Goal: Task Accomplishment & Management: Complete application form

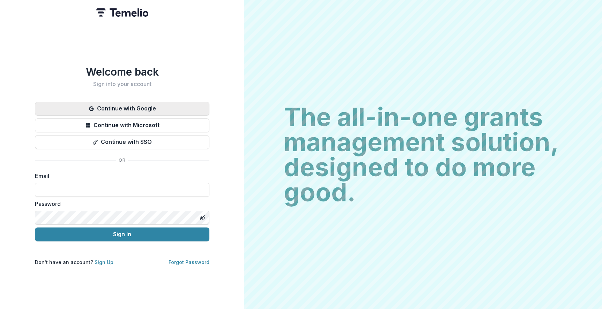
click at [147, 106] on button "Continue with Google" at bounding box center [122, 109] width 174 height 14
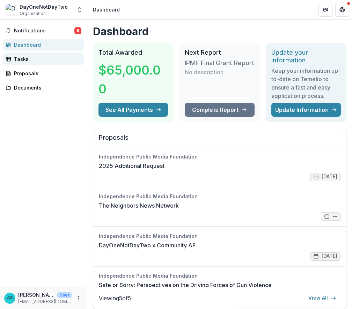
click at [43, 59] on div "Tasks" at bounding box center [46, 58] width 65 height 7
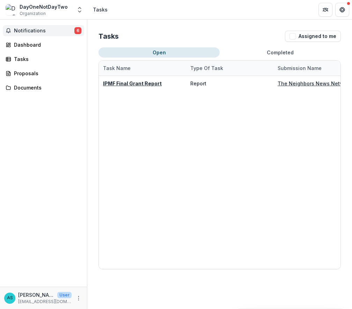
click at [47, 29] on span "Notifications" at bounding box center [44, 31] width 60 height 6
click at [191, 9] on header "Tasks" at bounding box center [219, 9] width 264 height 19
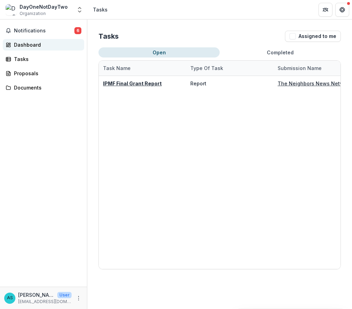
click at [38, 46] on div "Dashboard" at bounding box center [46, 44] width 65 height 7
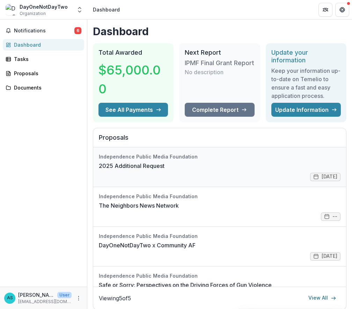
click at [164, 165] on link "2025 Additional Request" at bounding box center [132, 166] width 66 height 8
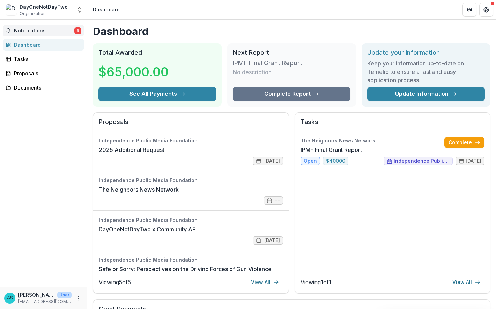
click at [52, 27] on button "Notifications 6" at bounding box center [43, 30] width 81 height 11
click at [160, 16] on header "Dashboard" at bounding box center [291, 9] width 408 height 19
click at [45, 13] on div "DayOneNotDayTwo Organization" at bounding box center [44, 10] width 48 height 14
click at [79, 10] on icon "Open entity switcher" at bounding box center [79, 9] width 7 height 7
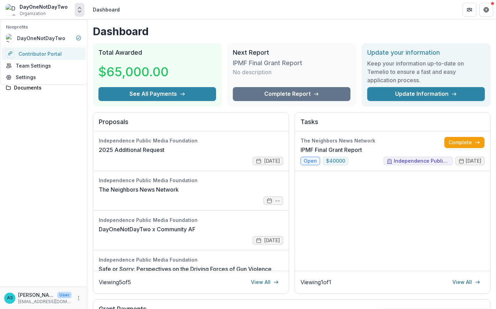
click at [57, 51] on link "Contributor Portal" at bounding box center [44, 53] width 84 height 13
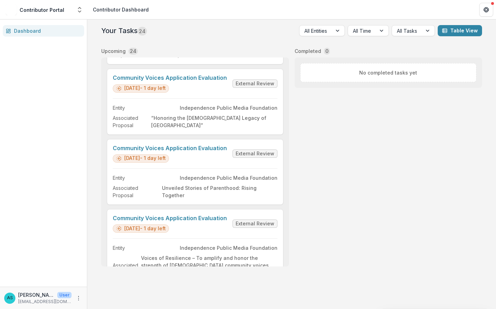
scroll to position [1392, 0]
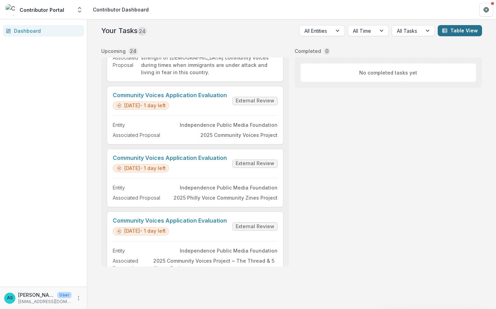
click at [460, 34] on button "Table View" at bounding box center [459, 30] width 44 height 11
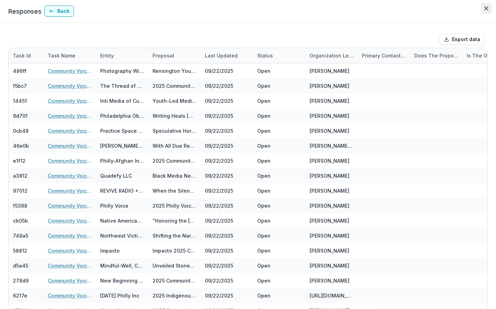
click at [485, 9] on icon "Close" at bounding box center [486, 8] width 4 height 4
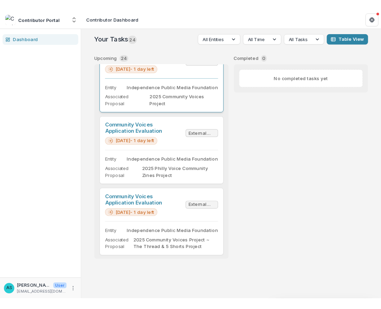
scroll to position [0, 0]
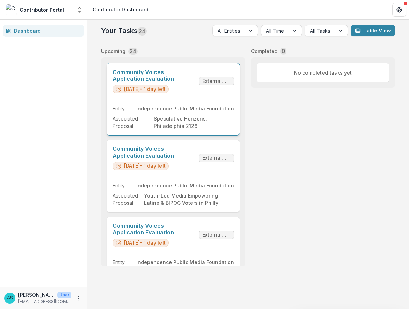
click at [196, 82] on link "Community Voices Application Evaluation" at bounding box center [155, 75] width 84 height 13
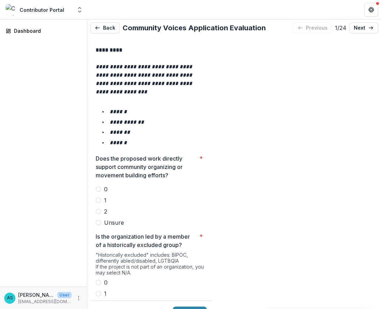
scroll to position [1199, 0]
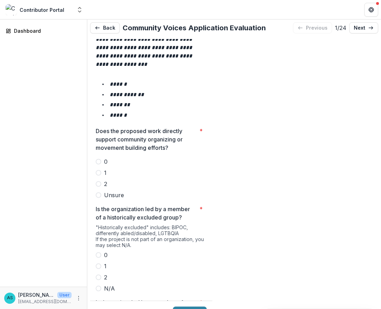
click at [99, 181] on span at bounding box center [99, 184] width 6 height 6
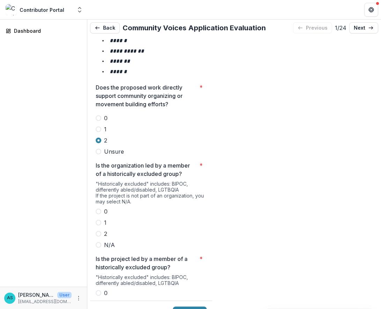
scroll to position [1244, 0]
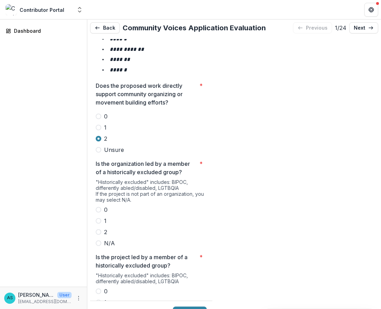
click at [99, 230] on span at bounding box center [99, 233] width 6 height 6
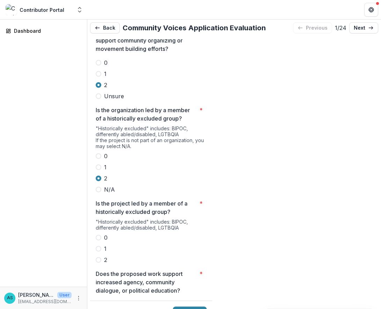
scroll to position [1296, 0]
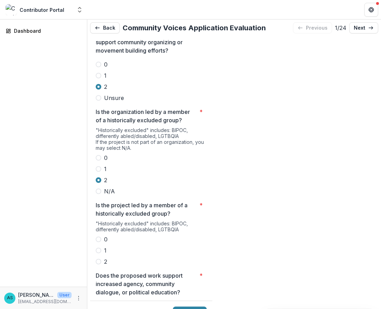
click at [98, 259] on span at bounding box center [99, 262] width 6 height 6
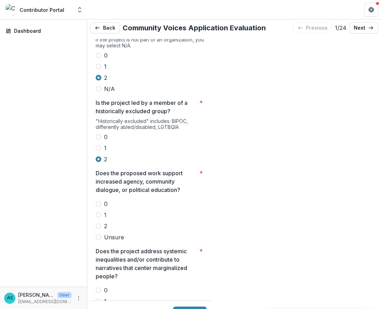
scroll to position [1400, 0]
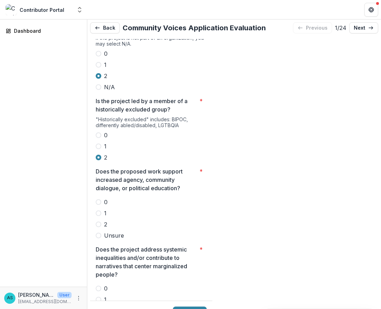
click at [99, 222] on span at bounding box center [99, 225] width 6 height 6
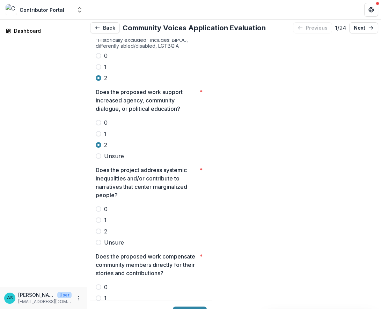
scroll to position [1482, 0]
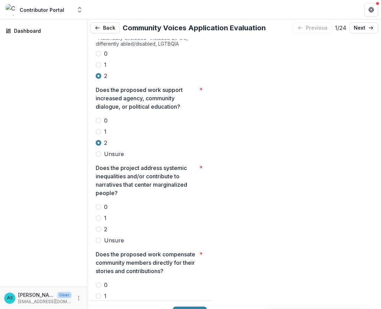
click at [98, 227] on span at bounding box center [99, 230] width 6 height 6
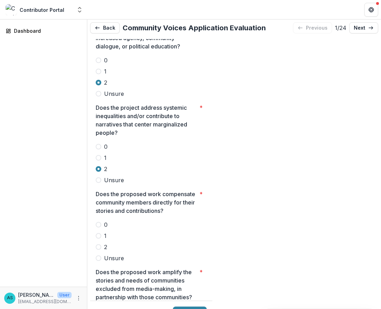
scroll to position [1542, 0]
click at [99, 244] on span at bounding box center [99, 247] width 6 height 6
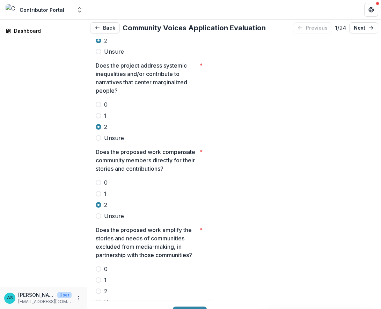
scroll to position [1602, 0]
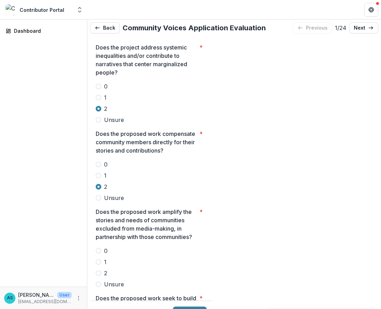
click at [100, 271] on span at bounding box center [99, 274] width 6 height 6
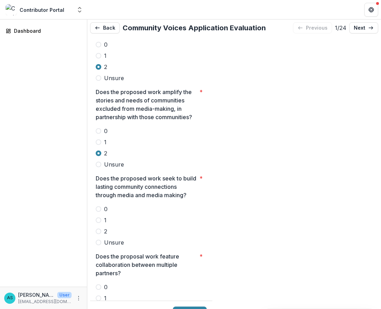
scroll to position [1723, 0]
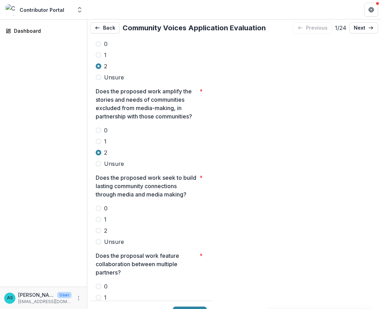
click at [97, 228] on span at bounding box center [99, 231] width 6 height 6
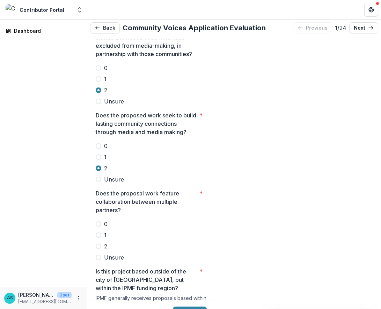
scroll to position [1795, 0]
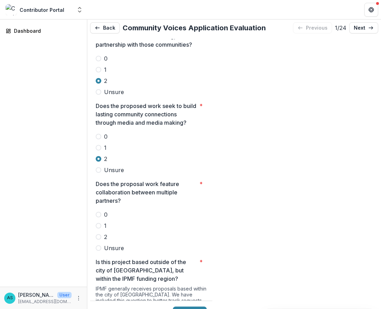
click at [99, 234] on span at bounding box center [99, 237] width 6 height 6
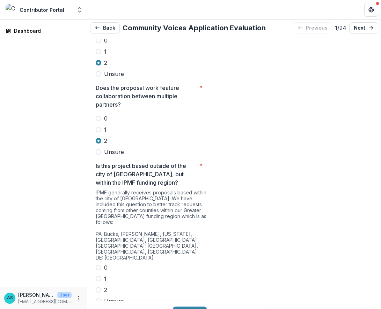
scroll to position [1915, 0]
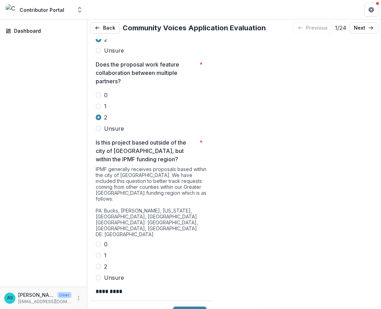
click at [98, 242] on span at bounding box center [99, 245] width 6 height 6
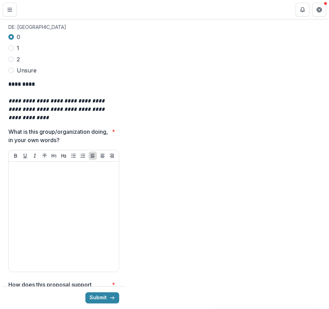
scroll to position [2109, 0]
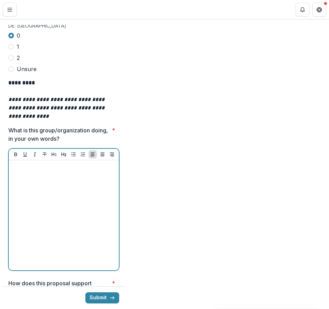
click at [24, 163] on div at bounding box center [64, 215] width 105 height 105
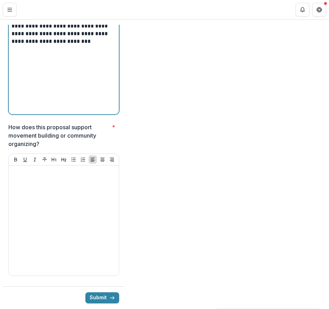
scroll to position [2281, 0]
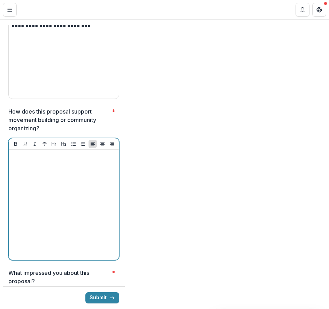
click at [31, 153] on div at bounding box center [64, 205] width 105 height 105
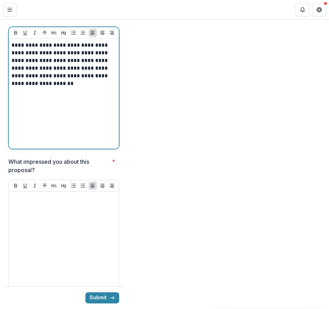
scroll to position [2398, 0]
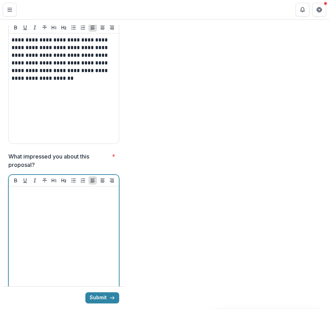
click at [48, 189] on div at bounding box center [64, 241] width 105 height 105
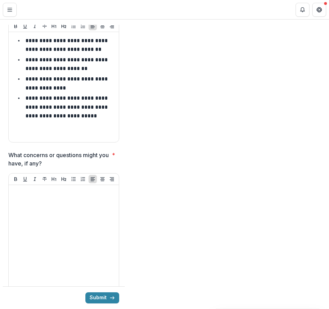
scroll to position [2561, 0]
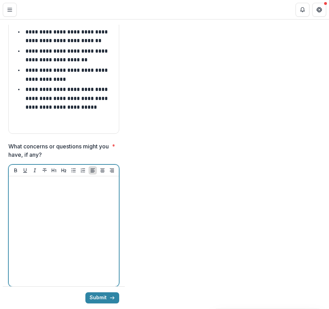
click at [50, 179] on div at bounding box center [64, 231] width 105 height 105
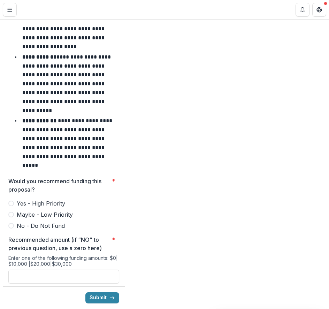
scroll to position [3016, 0]
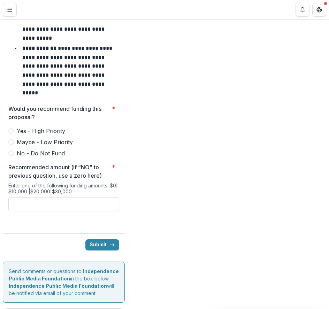
click at [12, 128] on span at bounding box center [11, 131] width 6 height 6
click at [68, 197] on input "Recommended amount (if “NO” to previous question, use a zero here) *" at bounding box center [63, 204] width 111 height 14
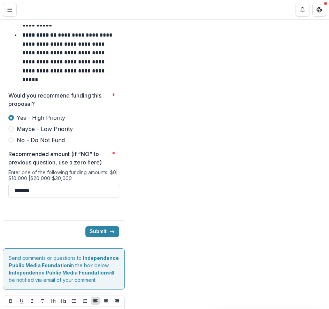
scroll to position [3050, 0]
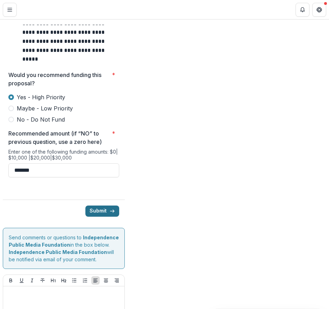
type input "*******"
click at [100, 206] on button "Submit" at bounding box center [102, 211] width 34 height 11
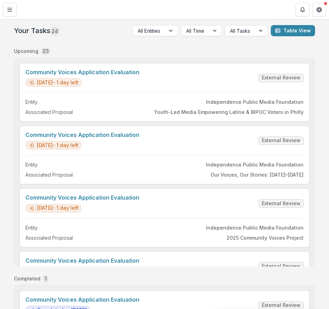
click at [181, 50] on div "Upcoming 23" at bounding box center [164, 50] width 301 height 7
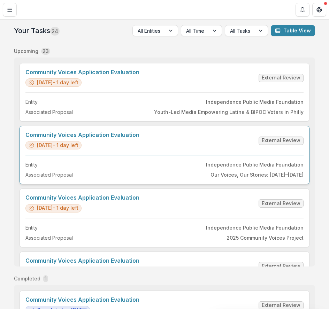
click at [140, 138] on link "Community Voices Application Evaluation" at bounding box center [82, 135] width 114 height 7
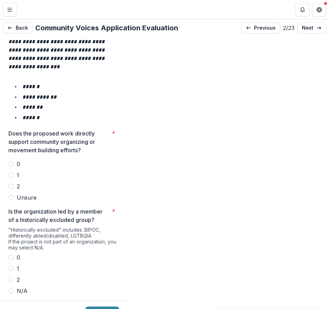
scroll to position [1233, 0]
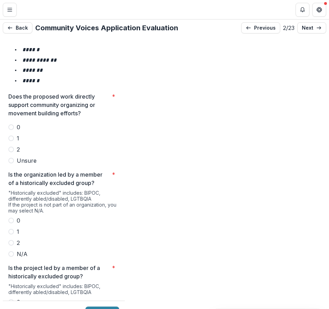
click at [11, 147] on span at bounding box center [11, 150] width 6 height 6
click at [10, 240] on span at bounding box center [11, 243] width 6 height 6
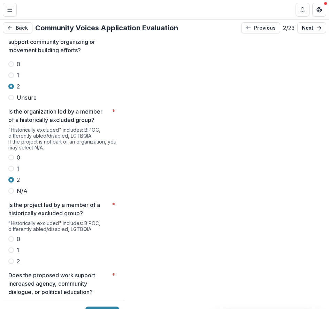
scroll to position [1312, 0]
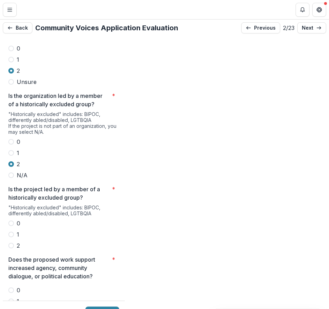
click at [10, 243] on span at bounding box center [11, 246] width 6 height 6
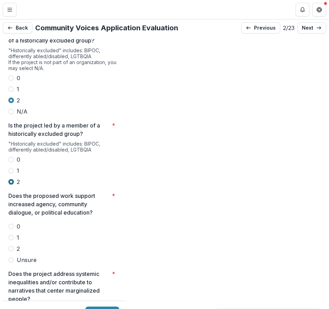
scroll to position [1376, 0]
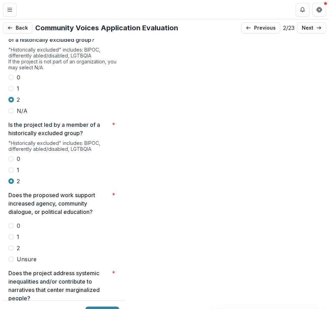
click at [12, 246] on span at bounding box center [11, 249] width 6 height 6
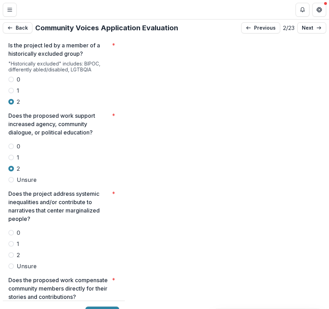
scroll to position [1467, 0]
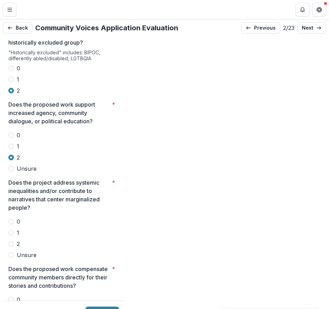
click at [10, 241] on span at bounding box center [11, 244] width 6 height 6
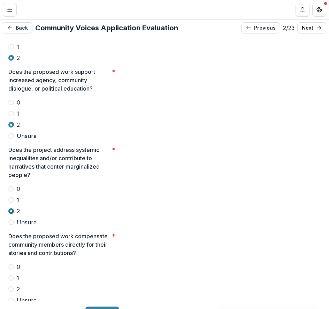
scroll to position [1503, 0]
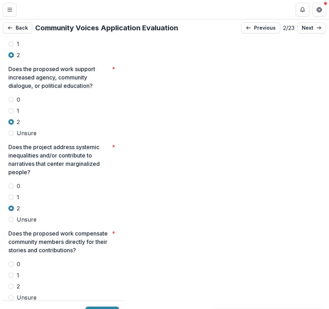
click at [12, 273] on span at bounding box center [11, 276] width 6 height 6
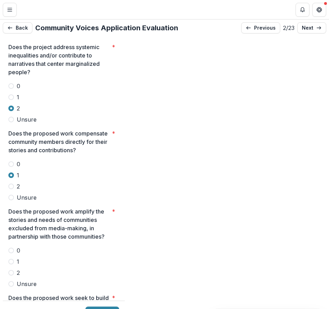
scroll to position [1605, 0]
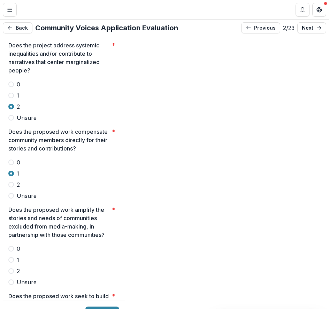
click at [12, 269] on span at bounding box center [11, 272] width 6 height 6
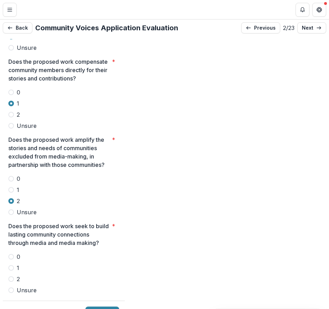
scroll to position [1681, 0]
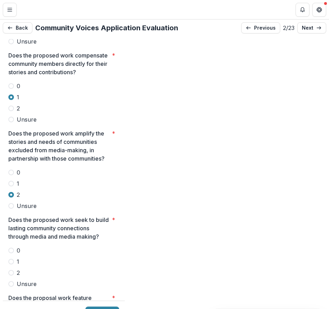
click at [12, 270] on span at bounding box center [11, 273] width 6 height 6
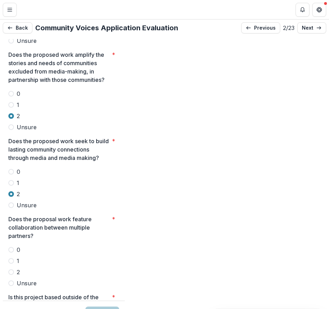
scroll to position [1773, 0]
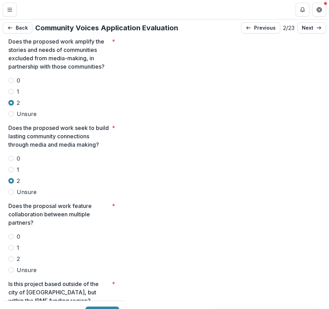
click at [12, 256] on span at bounding box center [11, 259] width 6 height 6
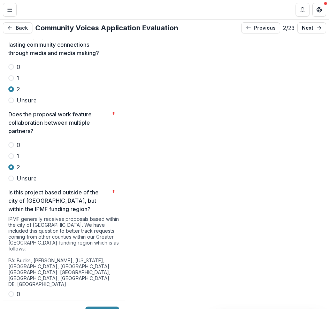
scroll to position [1886, 0]
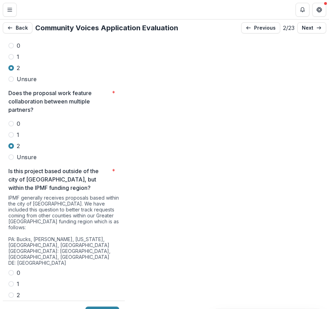
click at [12, 293] on span at bounding box center [11, 296] width 6 height 6
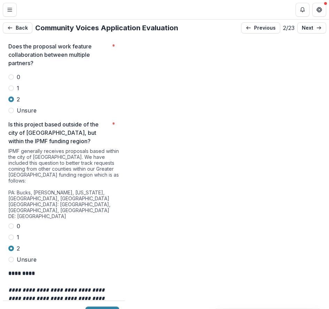
scroll to position [1906, 0]
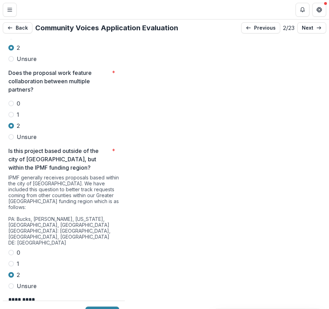
click at [12, 250] on span at bounding box center [11, 253] width 6 height 6
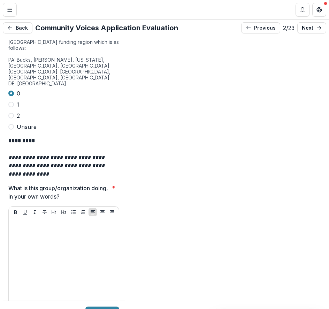
scroll to position [2071, 0]
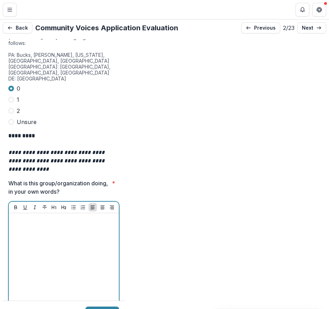
click at [55, 216] on p at bounding box center [64, 220] width 105 height 8
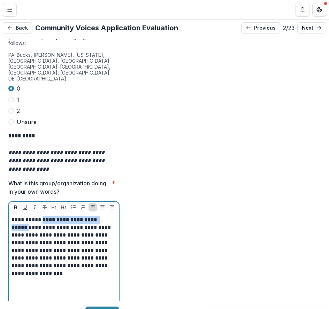
drag, startPoint x: 105, startPoint y: 188, endPoint x: 41, endPoint y: 189, distance: 63.5
click at [41, 216] on p "**********" at bounding box center [63, 246] width 103 height 61
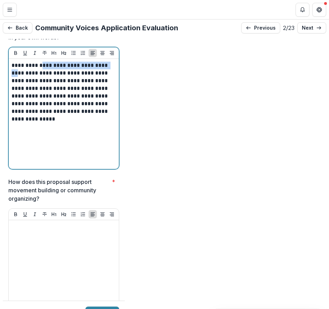
scroll to position [2234, 0]
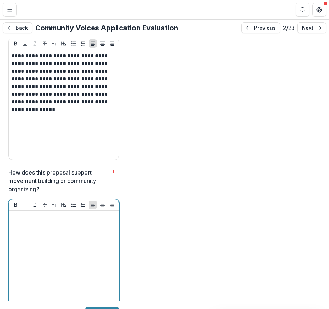
click at [32, 214] on div at bounding box center [64, 266] width 105 height 105
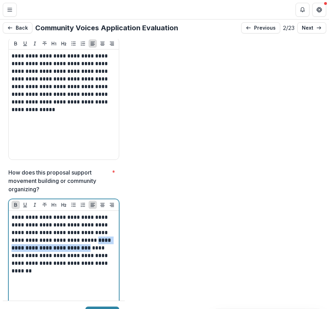
drag, startPoint x: 33, startPoint y: 225, endPoint x: 23, endPoint y: 216, distance: 14.1
click at [23, 216] on p "**********" at bounding box center [63, 244] width 103 height 61
click at [14, 202] on icon "Bold" at bounding box center [16, 205] width 6 height 6
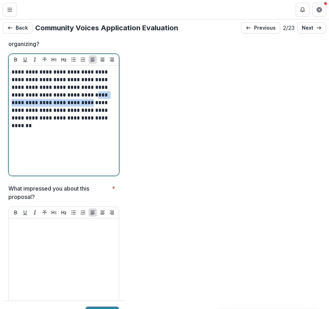
scroll to position [2406, 0]
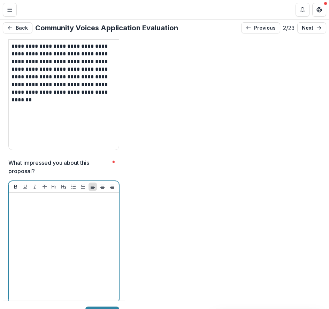
click at [68, 196] on div at bounding box center [64, 248] width 105 height 105
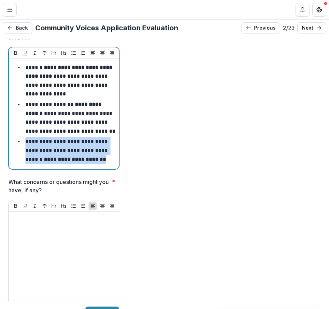
scroll to position [2465, 0]
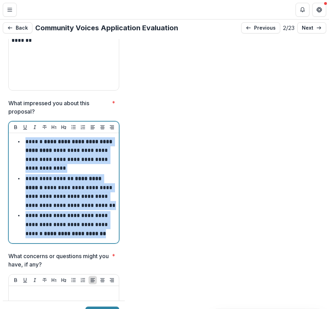
drag, startPoint x: 111, startPoint y: 135, endPoint x: 25, endPoint y: 112, distance: 88.8
click at [25, 137] on ul "**********" at bounding box center [68, 187] width 96 height 101
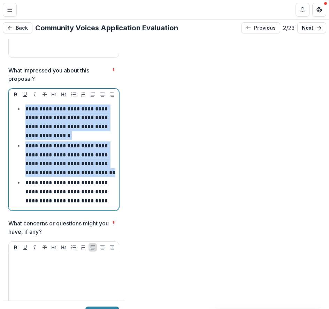
scroll to position [2529, 0]
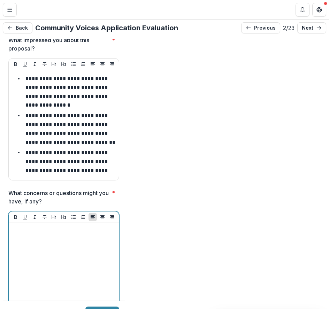
click at [59, 226] on div at bounding box center [64, 278] width 105 height 105
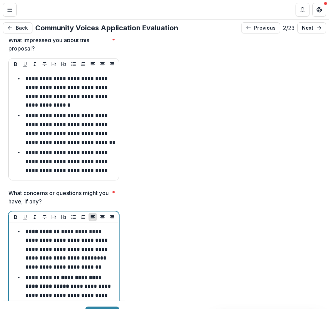
scroll to position [14, 0]
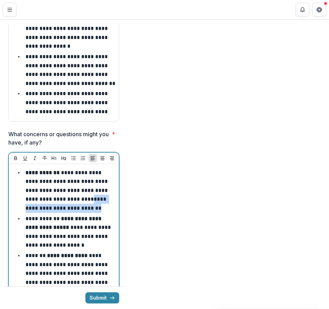
drag, startPoint x: 88, startPoint y: 175, endPoint x: 116, endPoint y: 188, distance: 30.1
click at [116, 188] on div "**********" at bounding box center [64, 250] width 110 height 173
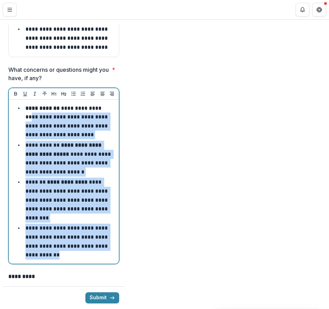
scroll to position [2633, 0]
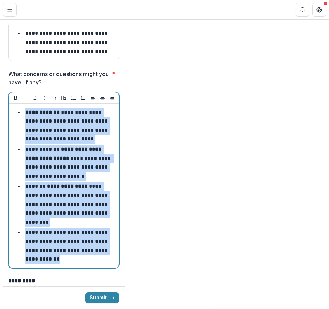
drag, startPoint x: 58, startPoint y: 139, endPoint x: 25, endPoint y: 89, distance: 59.2
click at [25, 108] on ul "**********" at bounding box center [68, 186] width 96 height 156
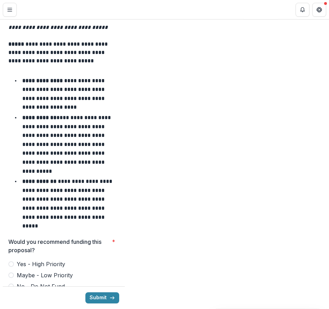
scroll to position [2964, 0]
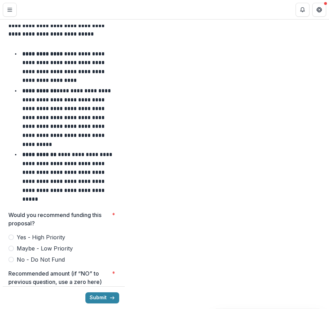
click at [12, 235] on span at bounding box center [11, 238] width 6 height 6
click at [84, 304] on input "Recommended amount (if “NO” to previous question, use a zero here) *" at bounding box center [63, 311] width 111 height 14
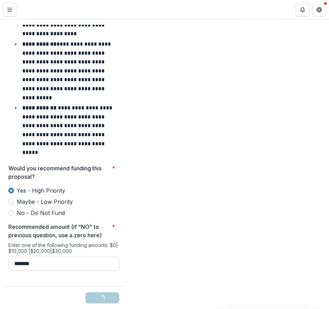
scroll to position [3059, 0]
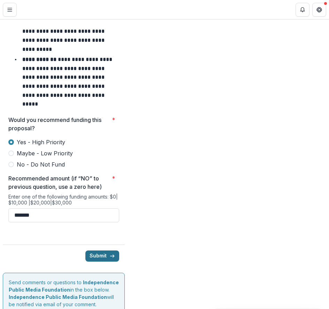
type input "*******"
click at [98, 251] on button "Submit" at bounding box center [102, 256] width 34 height 11
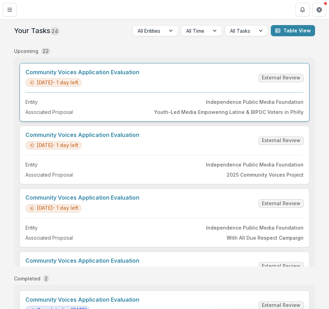
click at [140, 76] on link "Community Voices Application Evaluation" at bounding box center [82, 72] width 114 height 7
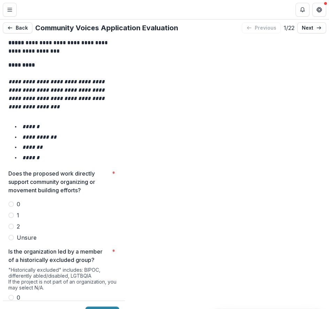
scroll to position [1224, 0]
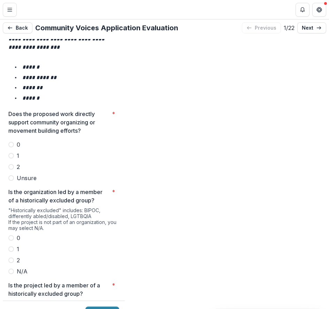
click at [12, 164] on span at bounding box center [11, 167] width 6 height 6
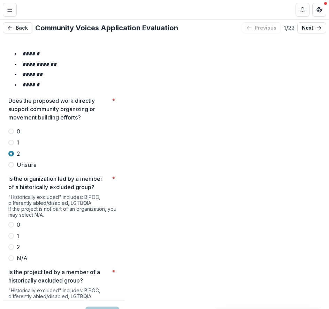
scroll to position [1270, 0]
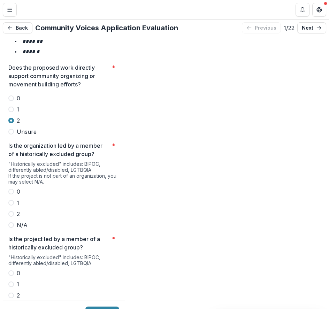
click at [11, 211] on span at bounding box center [11, 214] width 6 height 6
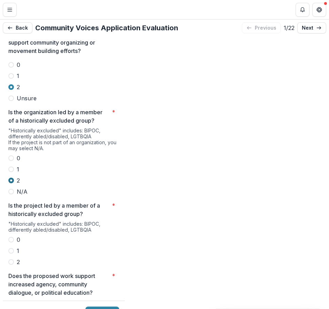
scroll to position [1342, 0]
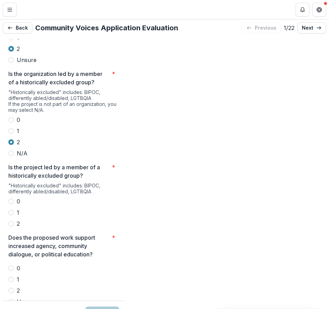
click at [10, 221] on span at bounding box center [11, 224] width 6 height 6
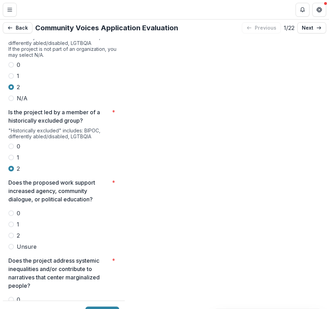
click at [14, 232] on label "2" at bounding box center [63, 236] width 111 height 8
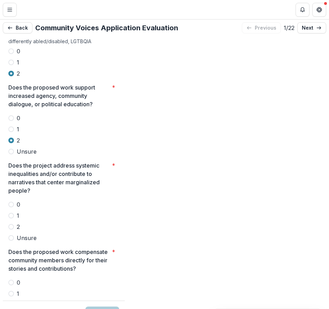
scroll to position [1500, 0]
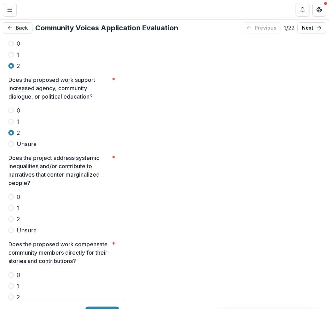
click at [13, 215] on label "2" at bounding box center [63, 219] width 111 height 8
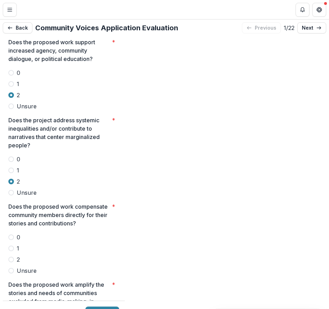
click at [12, 257] on span at bounding box center [11, 260] width 6 height 6
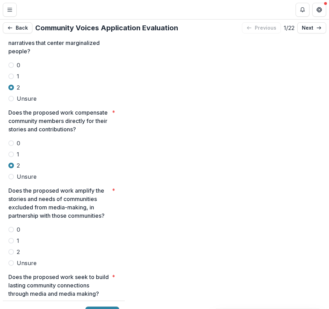
click at [12, 249] on span at bounding box center [11, 252] width 6 height 6
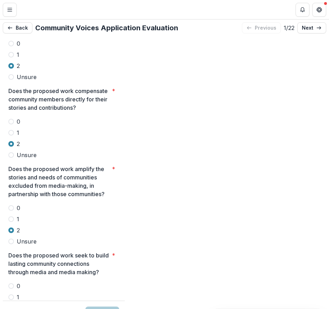
scroll to position [1681, 0]
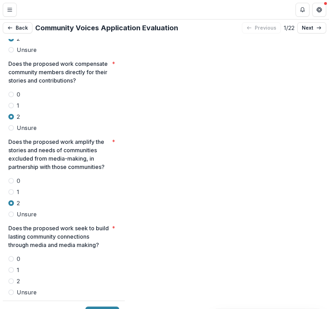
click at [13, 279] on span at bounding box center [11, 282] width 6 height 6
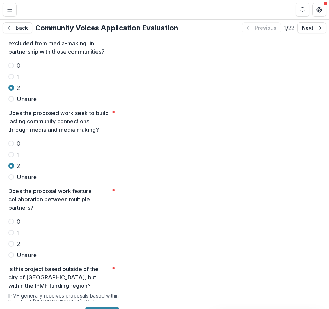
click at [12, 241] on span at bounding box center [11, 244] width 6 height 6
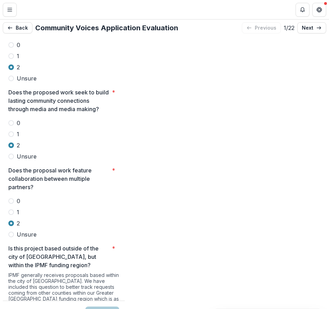
scroll to position [1944, 0]
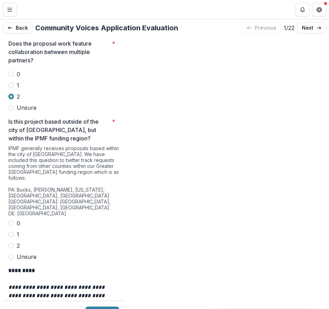
click at [10, 243] on span at bounding box center [11, 246] width 6 height 6
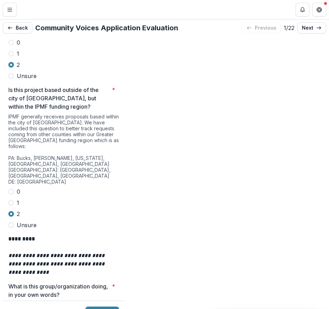
click at [11, 189] on span at bounding box center [11, 192] width 6 height 6
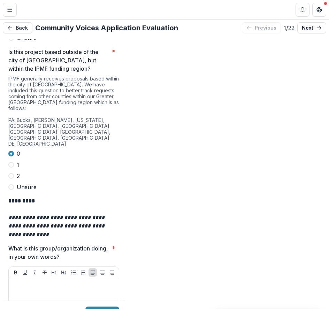
scroll to position [2100, 0]
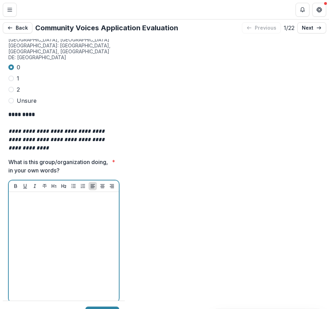
click at [66, 195] on div at bounding box center [64, 247] width 105 height 105
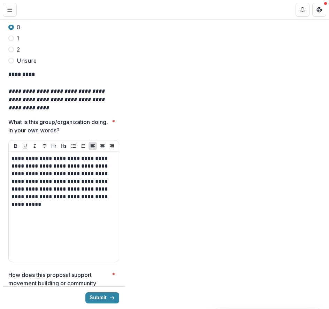
scroll to position [2252, 0]
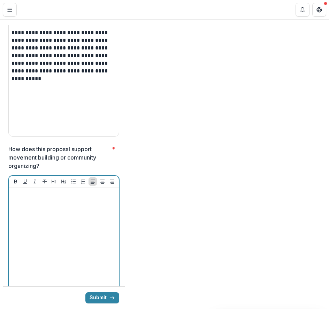
click at [70, 192] on div at bounding box center [64, 242] width 105 height 105
paste div
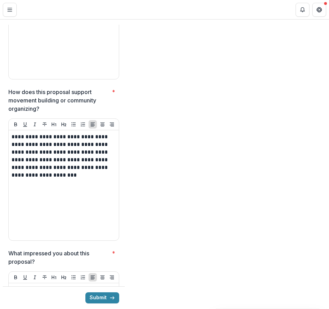
scroll to position [2324, 0]
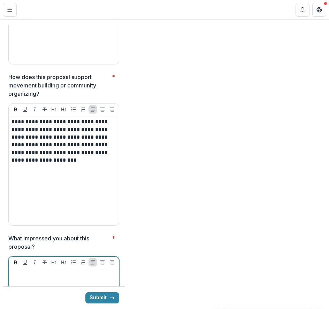
click at [50, 271] on p at bounding box center [64, 275] width 105 height 8
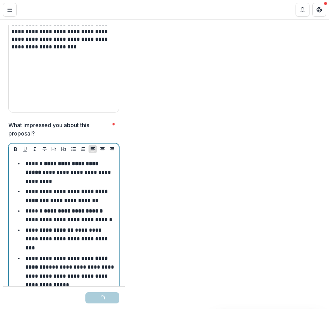
scroll to position [2449, 0]
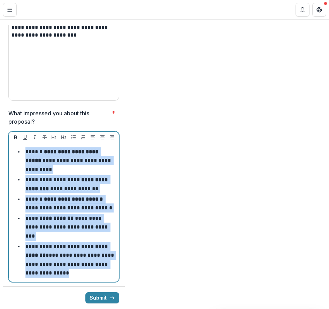
drag, startPoint x: 102, startPoint y: 241, endPoint x: 25, endPoint y: 121, distance: 142.5
click at [25, 148] on ul "**********" at bounding box center [68, 213] width 96 height 130
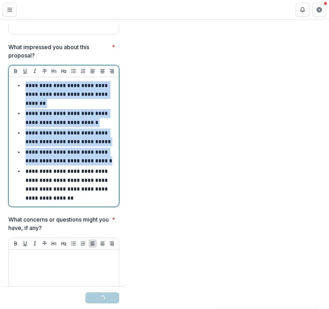
scroll to position [2552, 0]
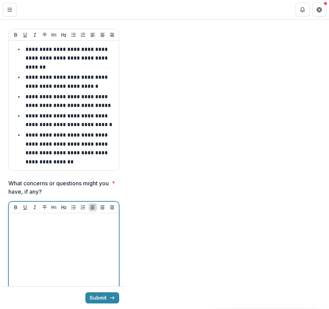
click at [70, 216] on div at bounding box center [64, 268] width 105 height 105
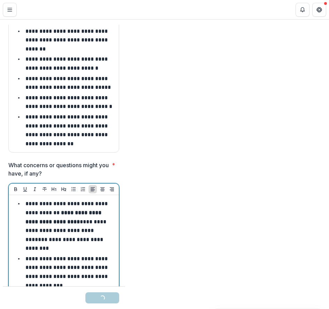
scroll to position [2587, 0]
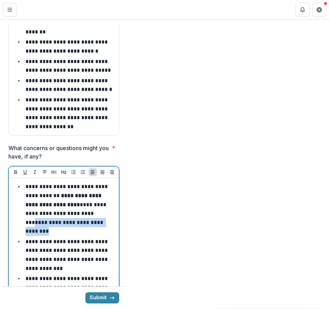
drag, startPoint x: 86, startPoint y: 189, endPoint x: 109, endPoint y: 197, distance: 24.8
click at [109, 197] on li "**********" at bounding box center [68, 209] width 96 height 54
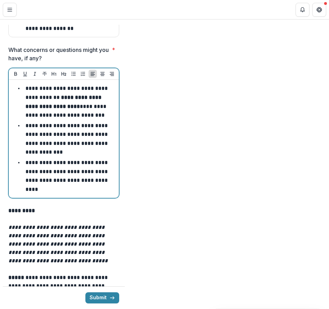
scroll to position [2667, 0]
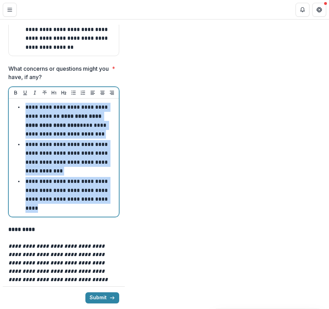
drag, startPoint x: 81, startPoint y: 186, endPoint x: 23, endPoint y: 84, distance: 117.3
click at [23, 103] on ul "**********" at bounding box center [68, 158] width 96 height 110
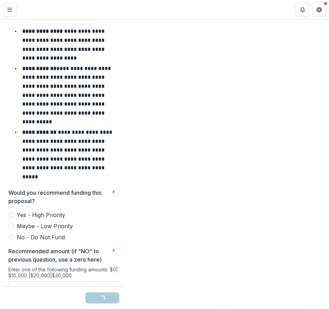
scroll to position [2996, 0]
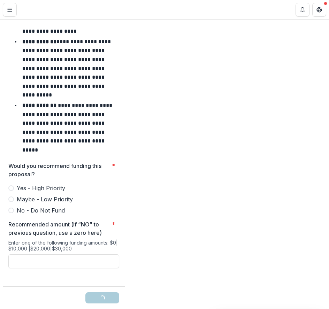
click at [12, 186] on span at bounding box center [11, 189] width 6 height 6
click at [44, 255] on input "Recommended amount (if “NO” to previous question, use a zero here) *" at bounding box center [63, 262] width 111 height 14
type input "*******"
click at [107, 293] on button "Submit" at bounding box center [102, 298] width 34 height 11
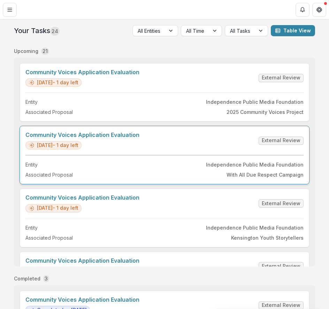
click at [140, 138] on link "Community Voices Application Evaluation" at bounding box center [82, 135] width 114 height 7
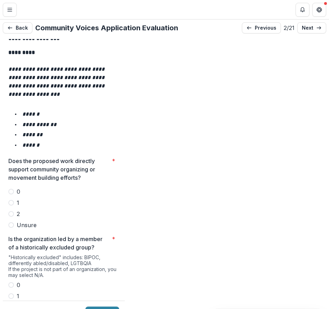
scroll to position [1171, 0]
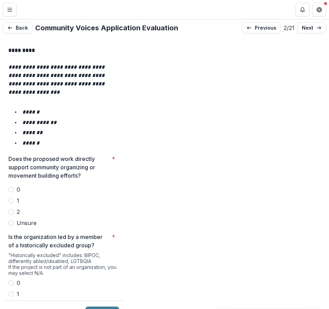
click at [11, 209] on span at bounding box center [11, 212] width 6 height 6
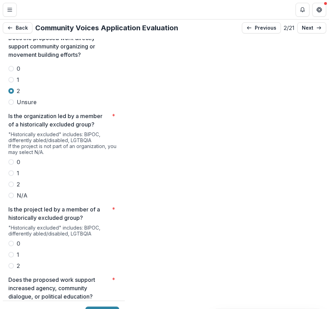
scroll to position [1302, 0]
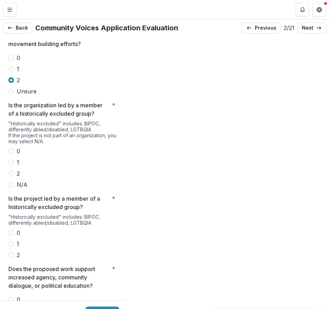
click at [13, 171] on span at bounding box center [11, 174] width 6 height 6
click at [12, 253] on span at bounding box center [11, 256] width 6 height 6
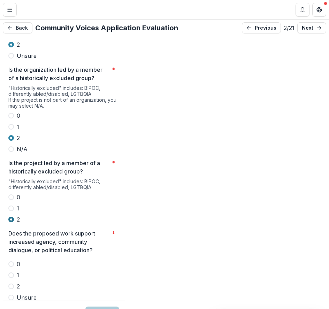
scroll to position [1370, 0]
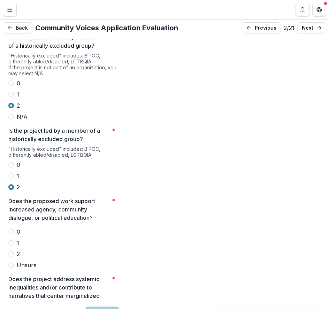
click at [10, 251] on span at bounding box center [11, 254] width 6 height 6
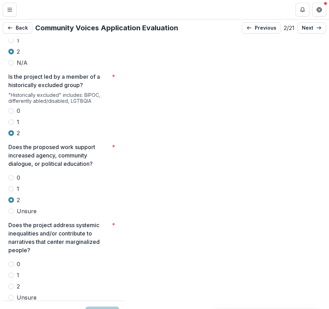
click at [12, 284] on span at bounding box center [11, 287] width 6 height 6
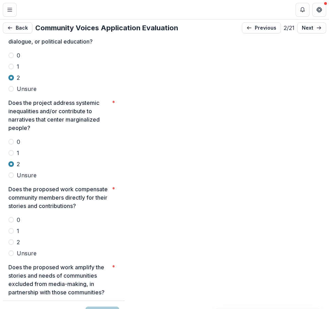
click at [12, 240] on span at bounding box center [11, 243] width 6 height 6
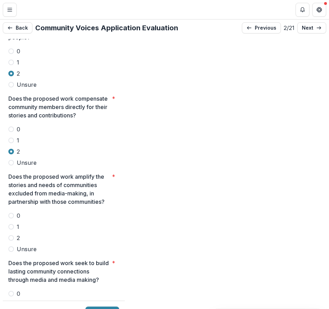
click at [9, 235] on span at bounding box center [11, 238] width 6 height 6
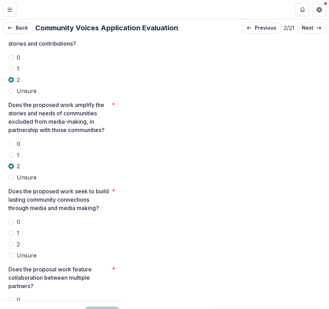
click at [12, 242] on span at bounding box center [11, 245] width 6 height 6
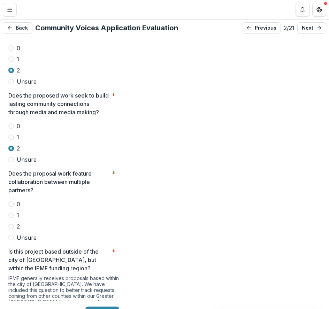
click at [14, 223] on label "2" at bounding box center [63, 227] width 111 height 8
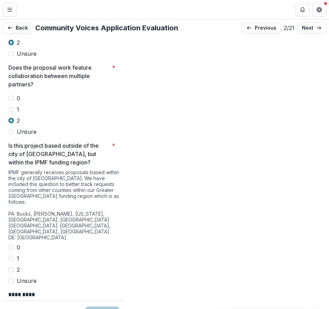
scroll to position [1932, 0]
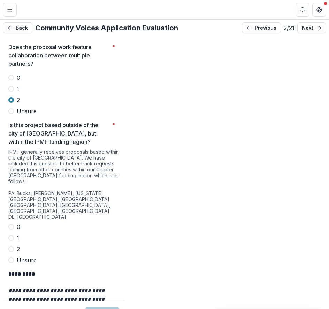
click at [11, 224] on span at bounding box center [11, 227] width 6 height 6
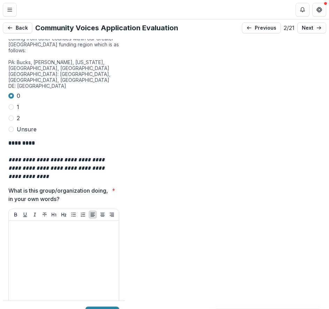
scroll to position [2067, 0]
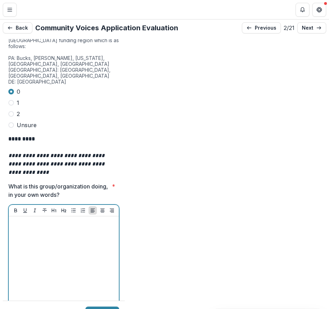
click at [42, 219] on div at bounding box center [64, 271] width 105 height 105
paste div
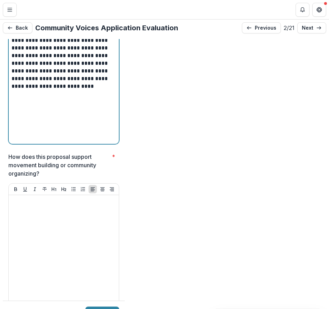
scroll to position [2256, 0]
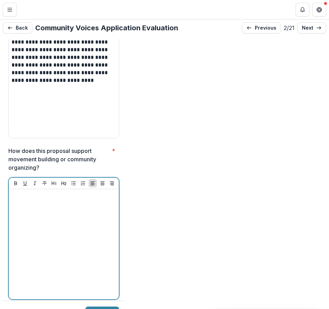
click at [88, 192] on div at bounding box center [64, 244] width 105 height 105
paste div
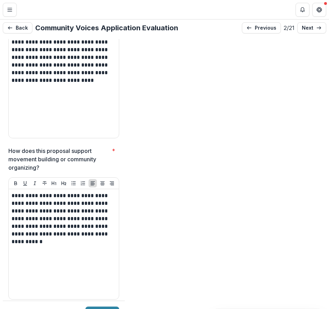
scroll to position [2340, 0]
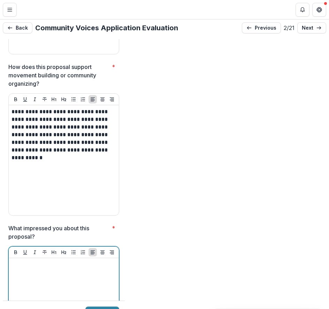
click at [40, 261] on div at bounding box center [64, 313] width 105 height 105
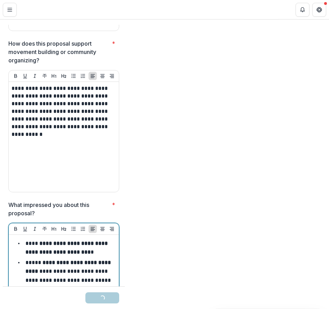
scroll to position [2418, 0]
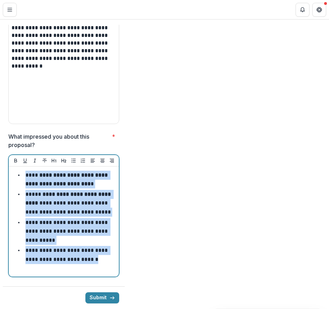
drag, startPoint x: 104, startPoint y: 236, endPoint x: 22, endPoint y: 143, distance: 123.8
click at [22, 171] on ul "**********" at bounding box center [68, 217] width 96 height 93
click at [13, 158] on icon "Bold" at bounding box center [16, 161] width 6 height 6
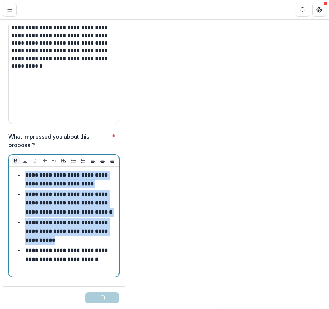
click at [13, 158] on icon "Bold" at bounding box center [16, 161] width 6 height 6
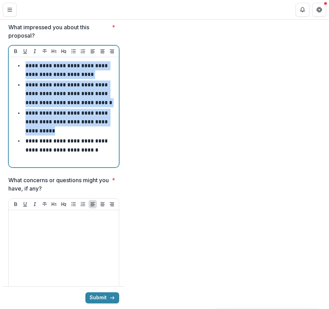
scroll to position [2551, 0]
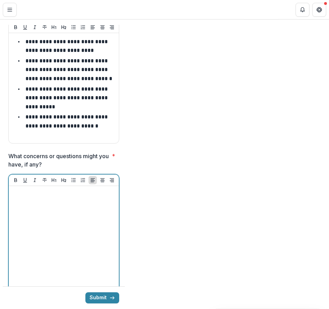
click at [58, 189] on div at bounding box center [64, 241] width 105 height 105
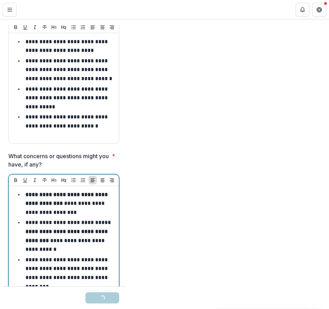
scroll to position [2554, 0]
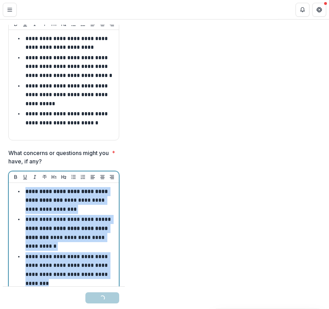
drag, startPoint x: 114, startPoint y: 242, endPoint x: 27, endPoint y: 159, distance: 120.2
click at [27, 187] on ul "**********" at bounding box center [68, 237] width 96 height 101
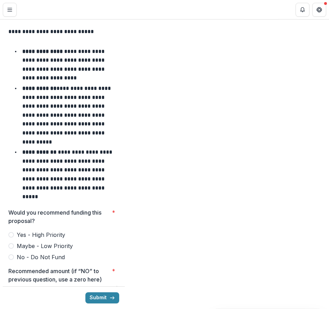
scroll to position [2932, 0]
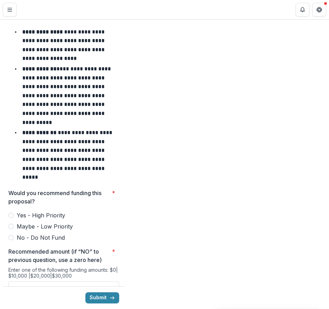
click at [12, 213] on span at bounding box center [11, 216] width 6 height 6
click at [31, 282] on input "Recommended amount (if “NO” to previous question, use a zero here) *" at bounding box center [63, 289] width 111 height 14
type input "*******"
click at [96, 293] on button "Submit" at bounding box center [102, 298] width 34 height 11
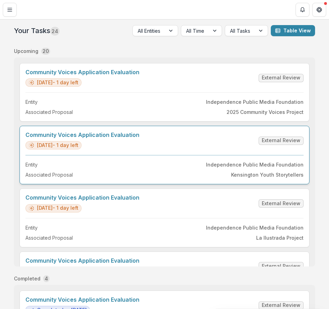
click at [140, 138] on link "Community Voices Application Evaluation" at bounding box center [82, 135] width 114 height 7
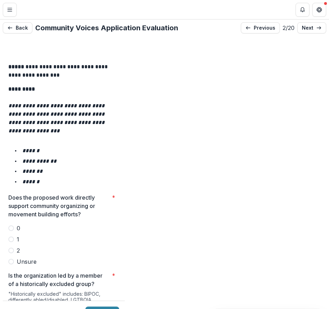
scroll to position [1133, 0]
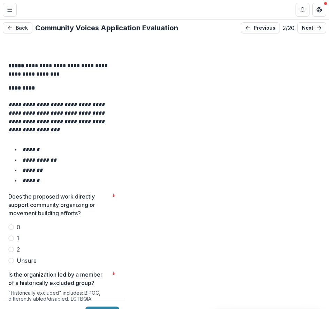
click at [12, 236] on span at bounding box center [11, 239] width 6 height 6
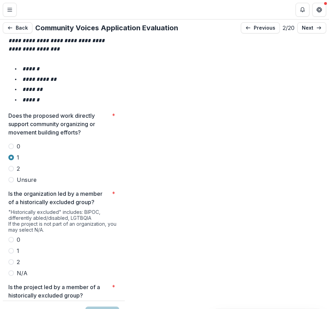
scroll to position [1221, 0]
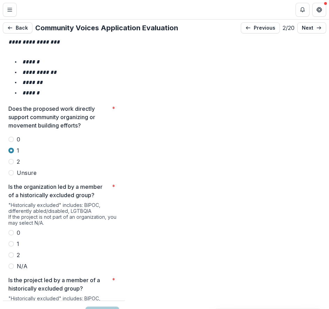
click at [11, 241] on span at bounding box center [11, 244] width 6 height 6
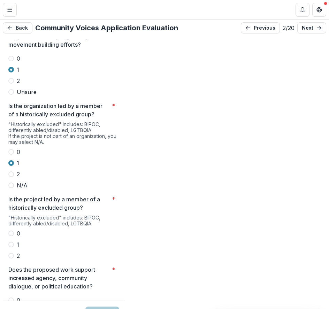
scroll to position [1318, 0]
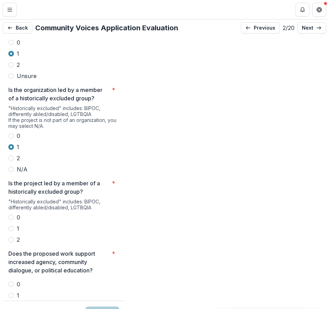
click at [12, 226] on span at bounding box center [11, 229] width 6 height 6
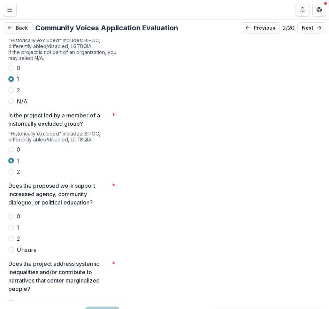
scroll to position [1410, 0]
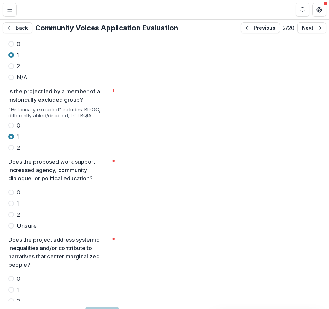
click at [12, 212] on span at bounding box center [11, 215] width 6 height 6
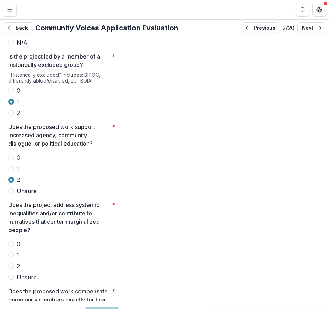
scroll to position [1488, 0]
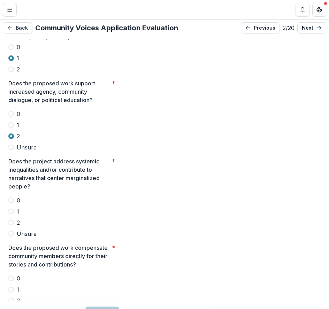
click at [12, 220] on span at bounding box center [11, 223] width 6 height 6
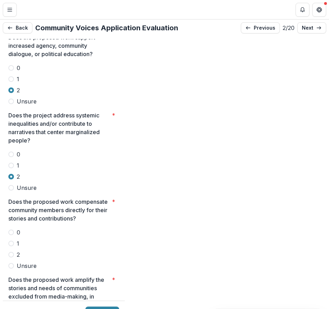
scroll to position [1541, 0]
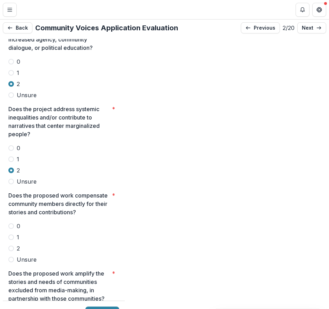
click at [10, 224] on span at bounding box center [11, 227] width 6 height 6
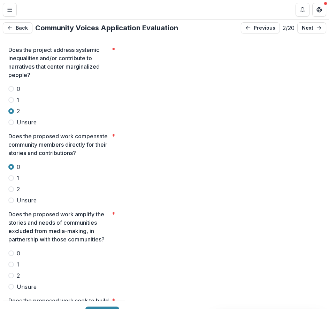
scroll to position [1633, 0]
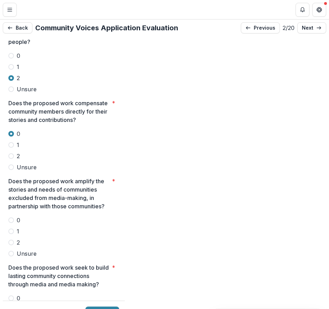
click at [12, 240] on span at bounding box center [11, 243] width 6 height 6
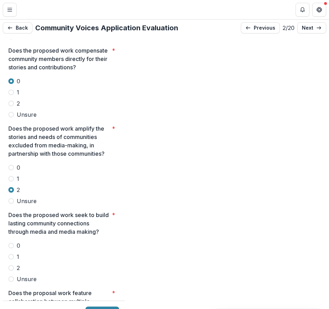
scroll to position [1694, 0]
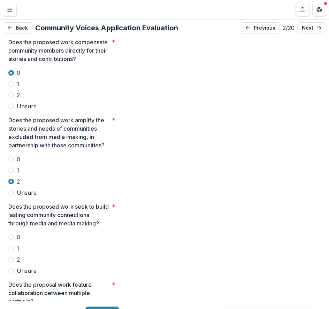
click at [11, 257] on span at bounding box center [11, 260] width 6 height 6
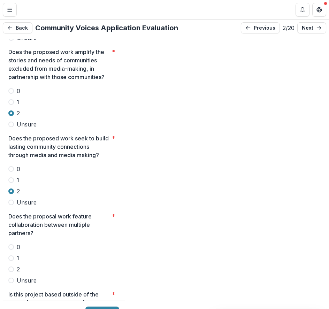
scroll to position [1765, 0]
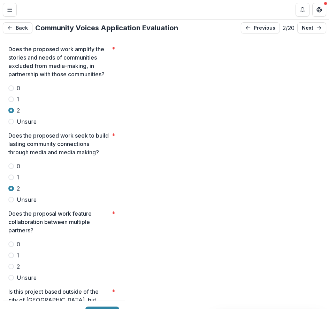
click at [9, 264] on span at bounding box center [11, 267] width 6 height 6
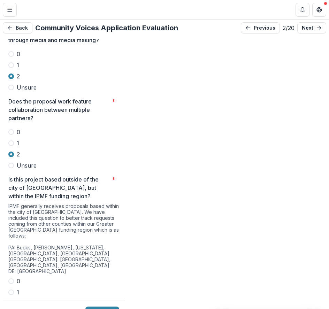
scroll to position [1881, 0]
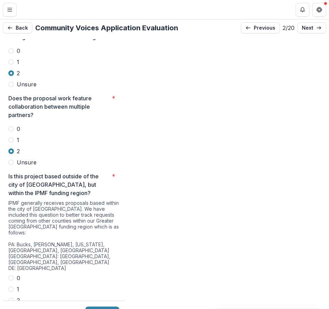
click at [12, 276] on span at bounding box center [11, 279] width 6 height 6
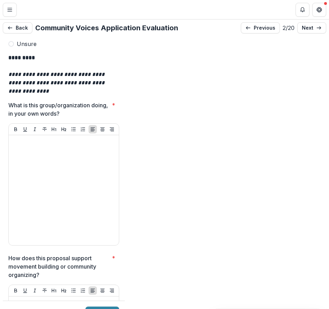
scroll to position [2149, 0]
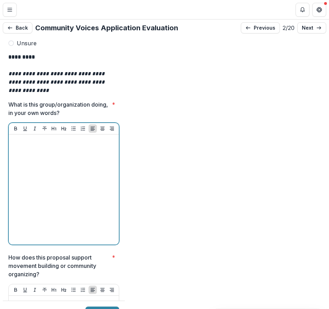
click at [43, 137] on div at bounding box center [64, 189] width 105 height 105
paste div
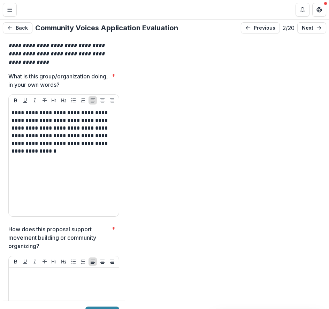
scroll to position [2239, 0]
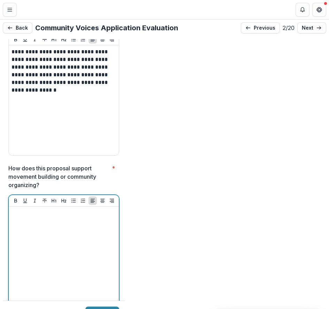
click at [45, 210] on div at bounding box center [64, 262] width 105 height 105
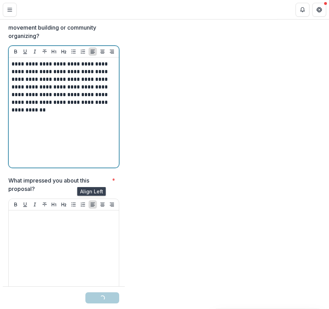
scroll to position [2396, 0]
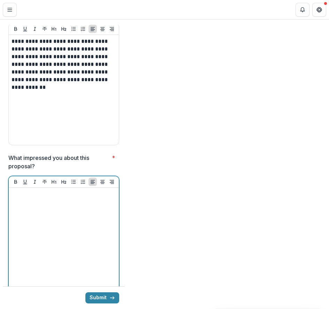
click at [43, 191] on div at bounding box center [64, 243] width 105 height 105
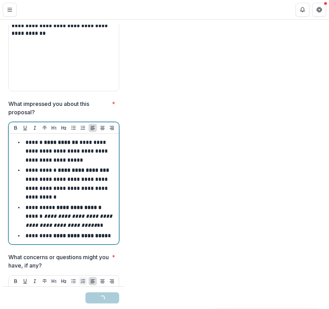
scroll to position [2507, 0]
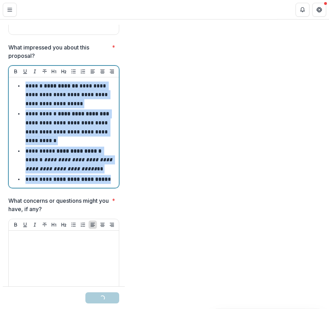
drag, startPoint x: 107, startPoint y: 155, endPoint x: 23, endPoint y: 55, distance: 130.2
click at [23, 82] on ul "**********" at bounding box center [68, 133] width 96 height 103
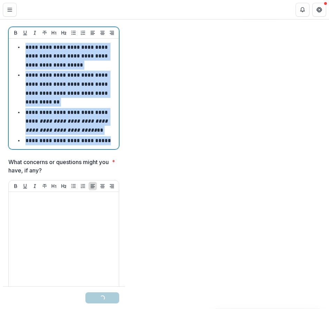
scroll to position [2583, 0]
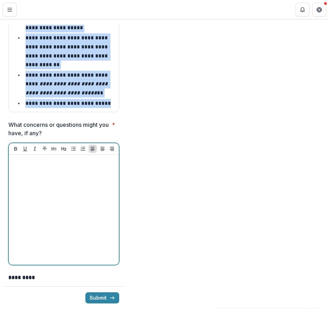
click at [30, 158] on p at bounding box center [64, 162] width 105 height 8
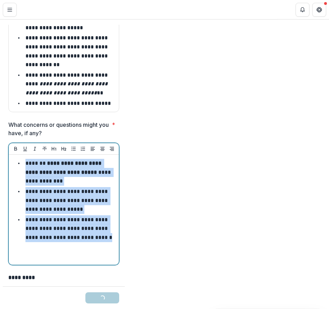
drag, startPoint x: 61, startPoint y: 224, endPoint x: 22, endPoint y: 141, distance: 92.4
click at [22, 159] on ul "**********" at bounding box center [68, 200] width 96 height 83
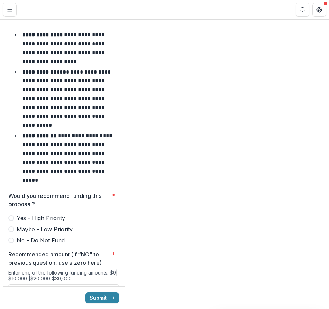
scroll to position [2931, 0]
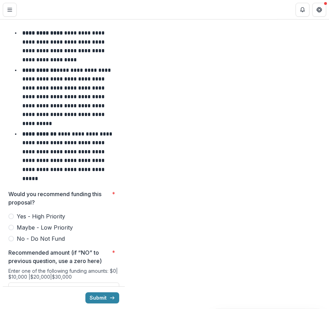
click at [9, 225] on span at bounding box center [11, 228] width 6 height 6
click at [62, 283] on input "Recommended amount (if “NO” to previous question, use a zero here) *" at bounding box center [63, 290] width 111 height 14
type input "*******"
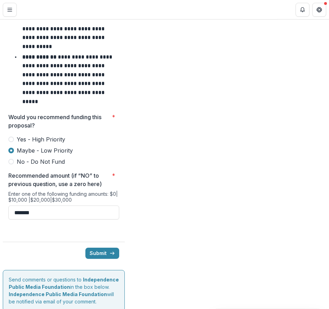
scroll to position [3010, 0]
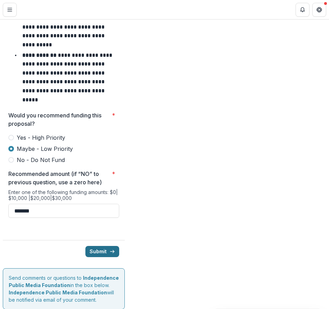
click at [104, 246] on button "Submit" at bounding box center [102, 251] width 34 height 11
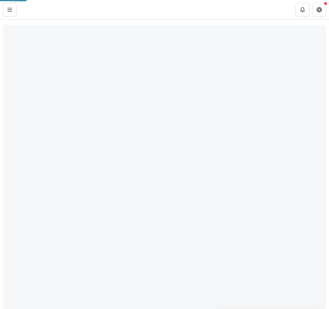
type input "*******"
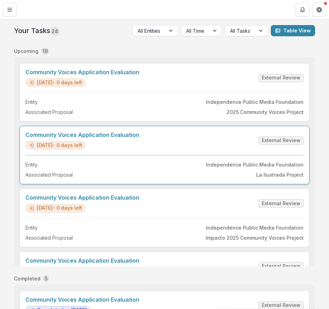
scroll to position [12, 0]
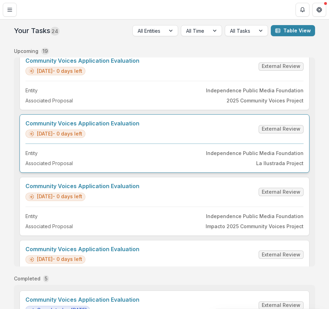
click at [140, 127] on link "Community Voices Application Evaluation" at bounding box center [82, 123] width 114 height 7
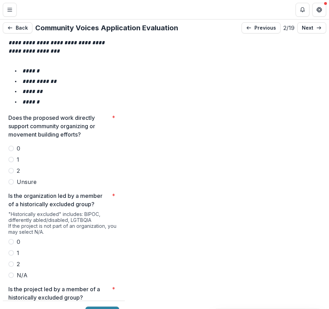
scroll to position [1213, 0]
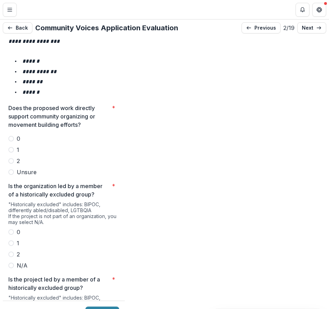
click at [11, 158] on span at bounding box center [11, 161] width 6 height 6
click at [11, 252] on span at bounding box center [11, 255] width 6 height 6
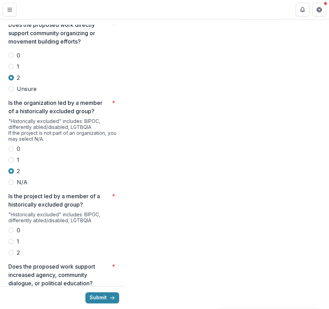
scroll to position [1286, 0]
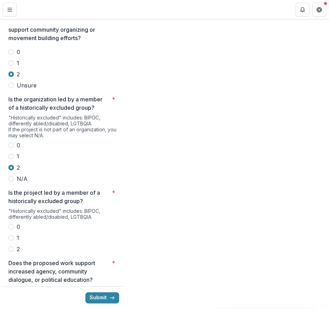
click at [12, 247] on span at bounding box center [11, 250] width 6 height 6
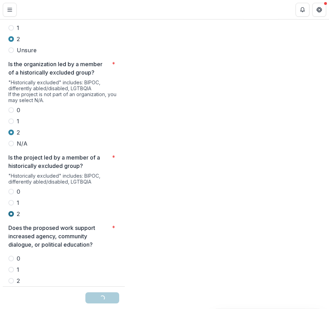
scroll to position [1364, 0]
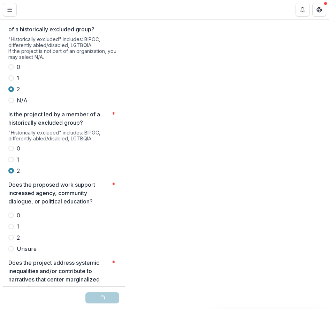
click at [10, 235] on span at bounding box center [11, 238] width 6 height 6
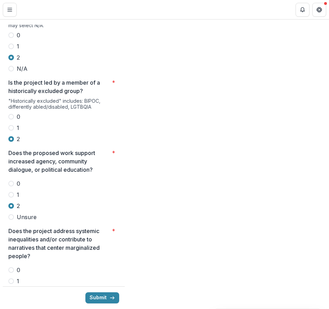
scroll to position [1421, 0]
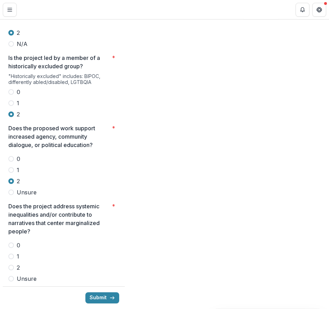
click at [12, 265] on span at bounding box center [11, 268] width 6 height 6
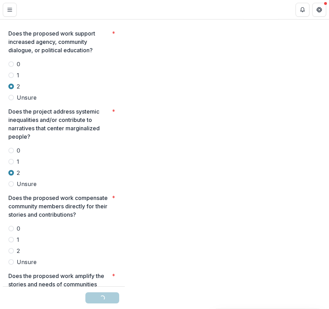
click at [12, 248] on span at bounding box center [11, 251] width 6 height 6
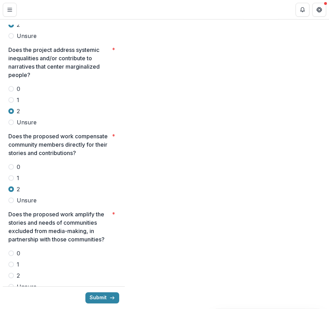
scroll to position [1614, 0]
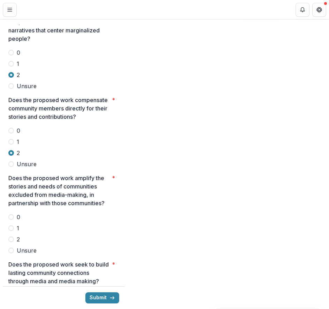
click at [12, 237] on span at bounding box center [11, 240] width 6 height 6
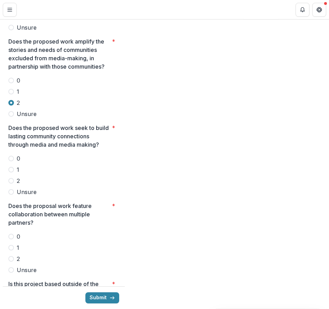
scroll to position [1756, 0]
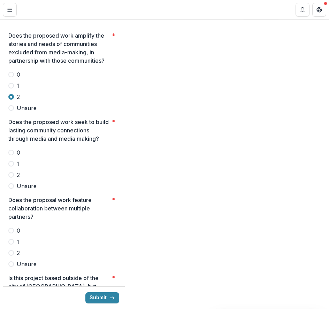
click at [11, 239] on span at bounding box center [11, 242] width 6 height 6
click at [11, 172] on span at bounding box center [11, 175] width 6 height 6
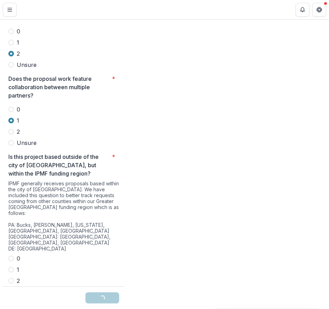
scroll to position [1906, 0]
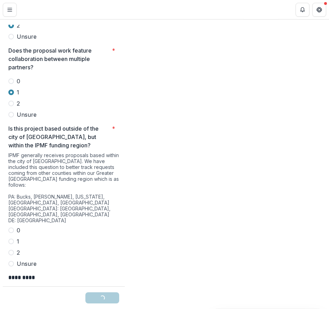
click at [12, 228] on span at bounding box center [11, 231] width 6 height 6
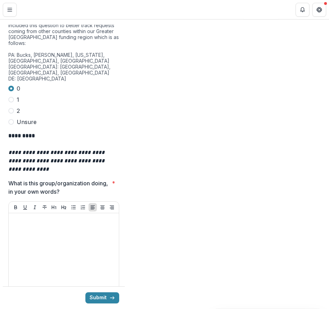
scroll to position [2049, 0]
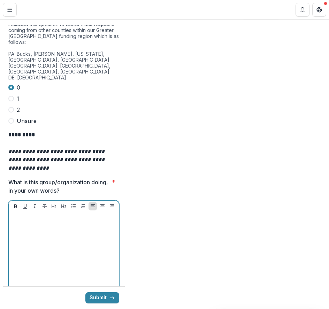
click at [28, 215] on div at bounding box center [64, 267] width 105 height 105
paste div
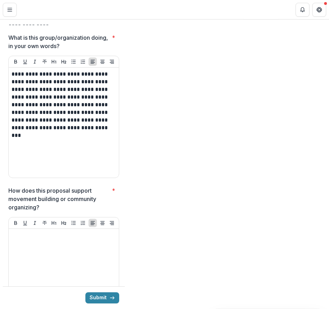
scroll to position [2224, 0]
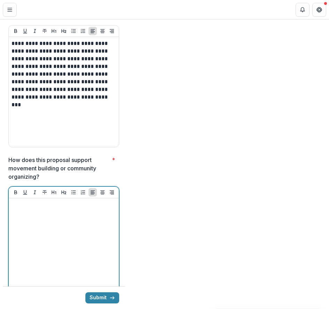
click at [43, 201] on div at bounding box center [64, 253] width 105 height 105
paste div
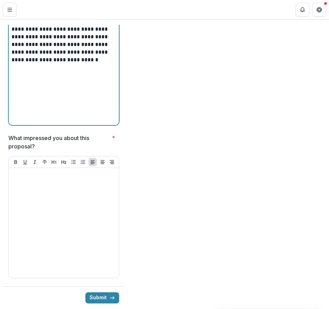
scroll to position [2409, 0]
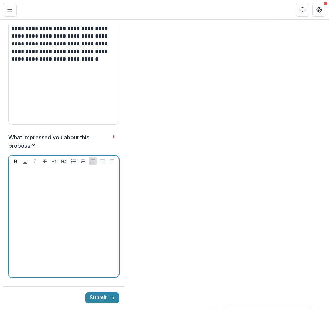
click at [42, 170] on div at bounding box center [64, 222] width 105 height 105
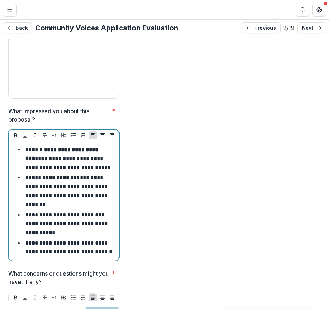
scroll to position [2426, 0]
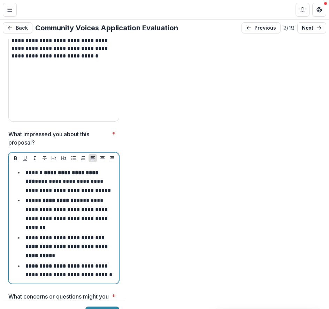
click at [25, 168] on li "**********" at bounding box center [68, 181] width 96 height 27
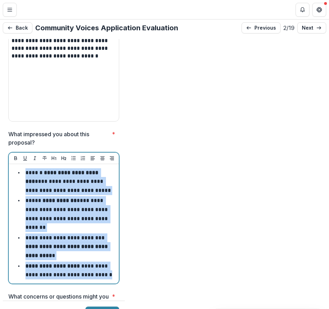
drag, startPoint x: 25, startPoint y: 140, endPoint x: 111, endPoint y: 235, distance: 127.9
click at [111, 235] on ul "**********" at bounding box center [68, 223] width 96 height 111
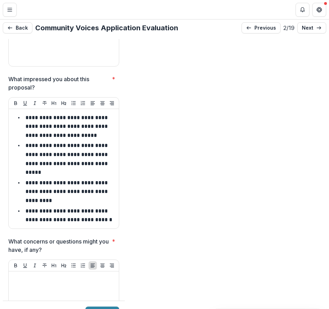
scroll to position [2536, 0]
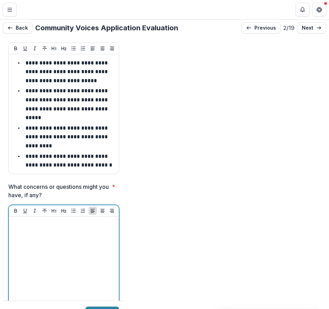
click at [62, 220] on div at bounding box center [64, 272] width 105 height 105
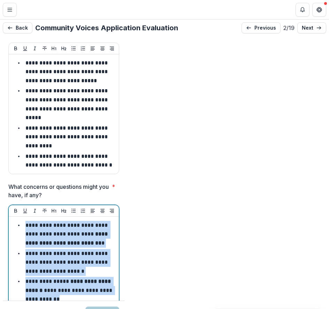
drag, startPoint x: 84, startPoint y: 260, endPoint x: 20, endPoint y: 184, distance: 99.2
click at [20, 221] on ul "**********" at bounding box center [68, 262] width 96 height 83
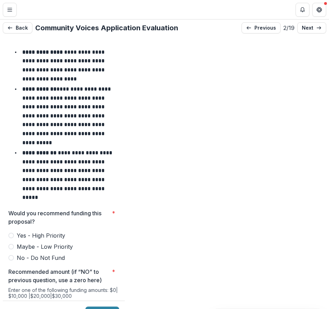
scroll to position [2988, 0]
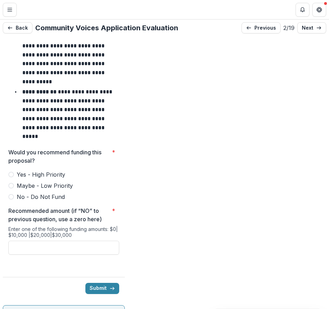
click at [13, 172] on span at bounding box center [11, 175] width 6 height 6
click at [76, 241] on input "Recommended amount (if “NO” to previous question, use a zero here) *" at bounding box center [63, 248] width 111 height 14
paste input "*******"
type input "*******"
click at [104, 283] on button "Submit" at bounding box center [102, 288] width 34 height 11
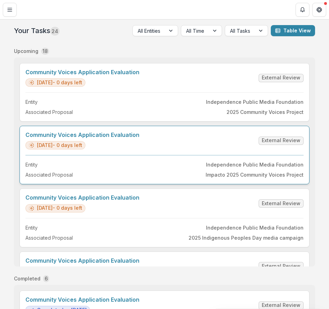
click at [140, 138] on link "Community Voices Application Evaluation" at bounding box center [82, 135] width 114 height 7
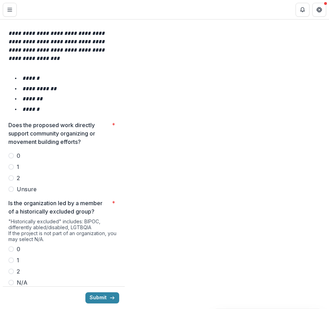
scroll to position [1188, 0]
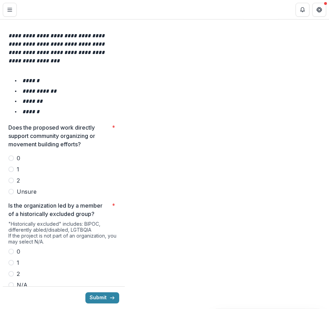
click at [12, 178] on span at bounding box center [11, 181] width 6 height 6
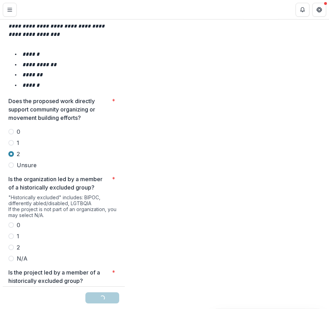
scroll to position [1237, 0]
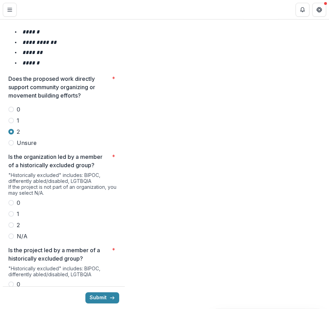
click at [10, 223] on span at bounding box center [11, 226] width 6 height 6
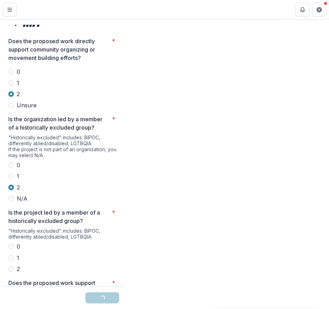
scroll to position [1317, 0]
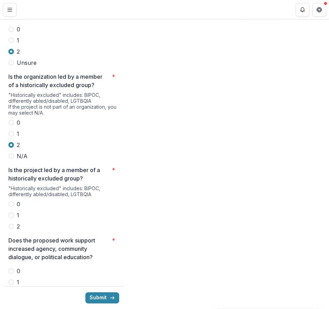
click at [12, 224] on span at bounding box center [11, 227] width 6 height 6
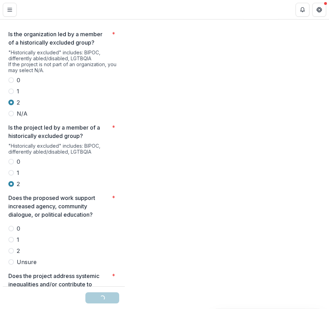
click at [11, 248] on span at bounding box center [11, 251] width 6 height 6
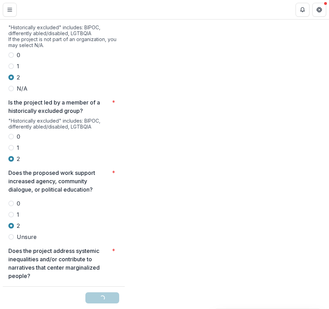
scroll to position [1413, 0]
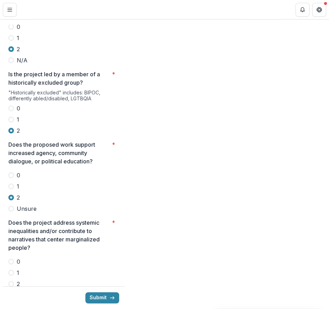
click at [12, 281] on span at bounding box center [11, 284] width 6 height 6
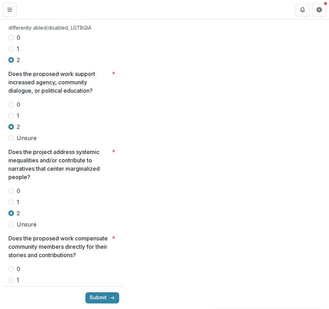
scroll to position [1489, 0]
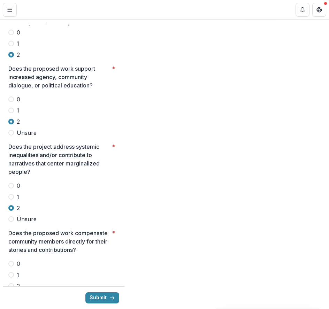
click at [10, 272] on span at bounding box center [11, 275] width 6 height 6
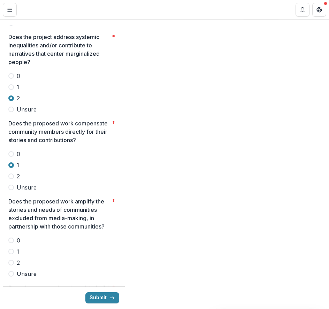
scroll to position [1604, 0]
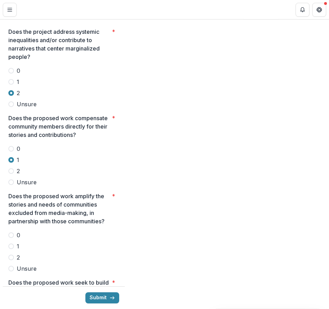
click at [12, 255] on span at bounding box center [11, 258] width 6 height 6
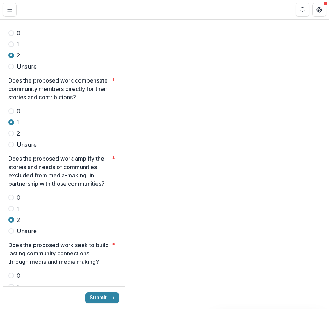
scroll to position [1692, 0]
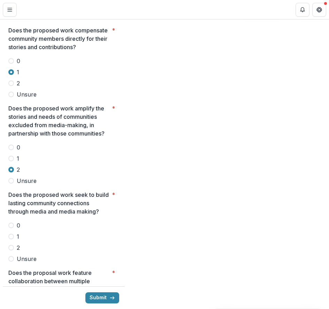
click at [13, 245] on span at bounding box center [11, 248] width 6 height 6
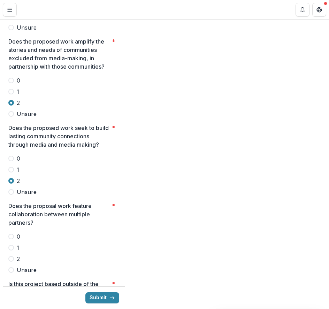
scroll to position [1779, 0]
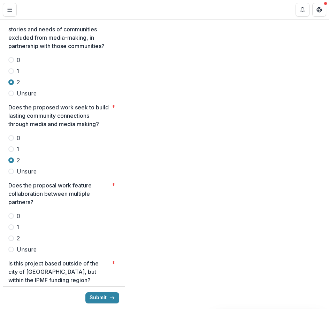
click at [12, 236] on span at bounding box center [11, 239] width 6 height 6
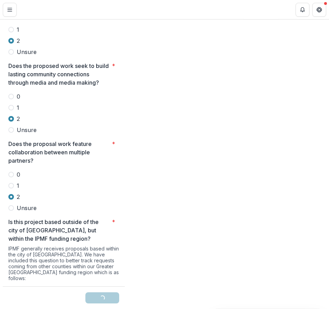
scroll to position [1847, 0]
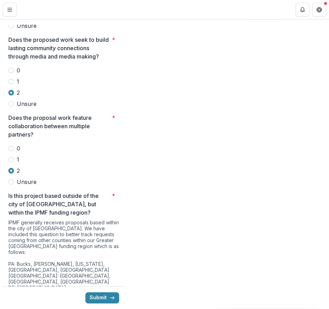
click at [13, 295] on span at bounding box center [11, 298] width 6 height 6
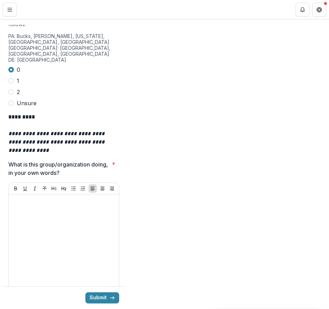
scroll to position [2086, 0]
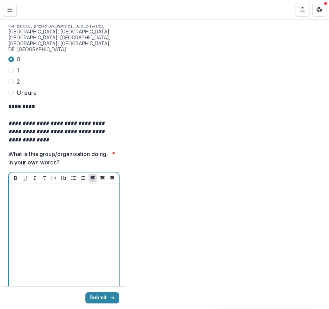
click at [55, 187] on div at bounding box center [64, 239] width 105 height 105
paste div
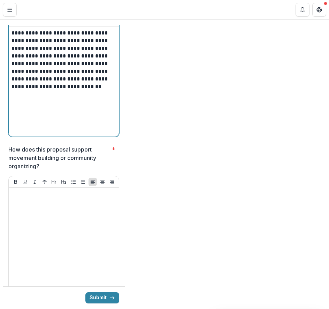
scroll to position [2235, 0]
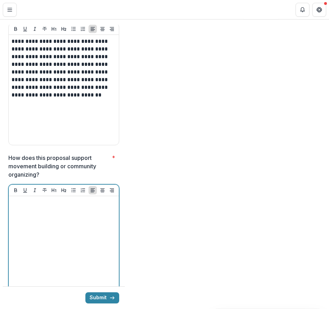
click at [83, 199] on div at bounding box center [64, 251] width 105 height 105
paste div
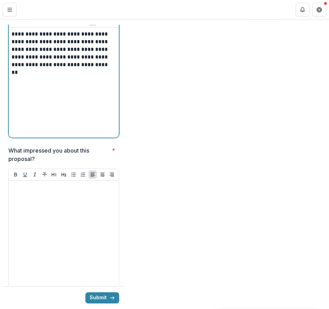
scroll to position [2408, 0]
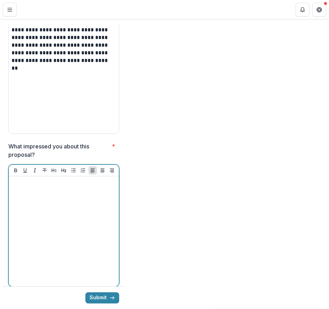
click at [54, 179] on div at bounding box center [64, 231] width 105 height 105
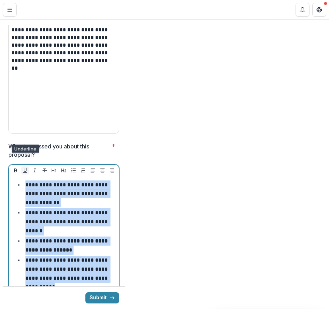
drag, startPoint x: 93, startPoint y: 257, endPoint x: 24, endPoint y: 142, distance: 134.5
click at [24, 165] on div "**********" at bounding box center [64, 230] width 110 height 131
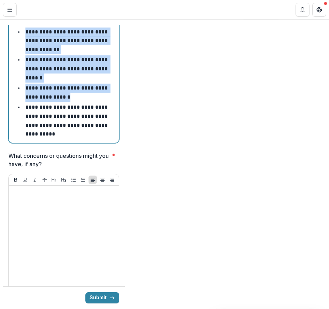
scroll to position [2580, 0]
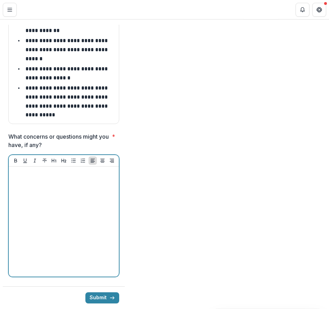
click at [30, 170] on div at bounding box center [64, 222] width 105 height 105
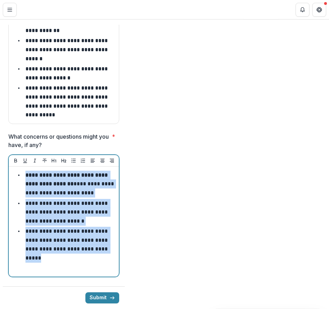
drag, startPoint x: 54, startPoint y: 236, endPoint x: 25, endPoint y: 144, distance: 96.9
click at [25, 171] on ul "**********" at bounding box center [68, 217] width 96 height 92
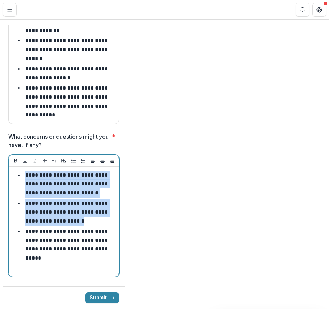
click at [39, 233] on div "**********" at bounding box center [64, 222] width 105 height 105
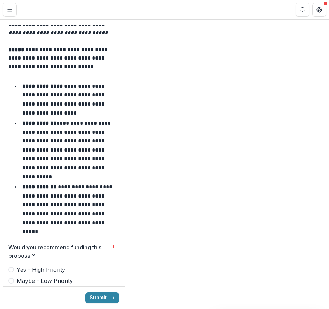
scroll to position [2895, 0]
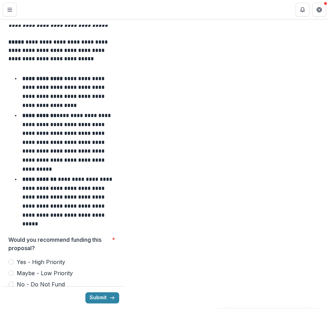
click at [12, 260] on span at bounding box center [11, 263] width 6 height 6
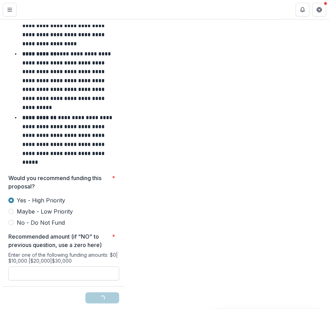
click at [44, 267] on input "Recommended amount (if “NO” to previous question, use a zero here) *" at bounding box center [63, 274] width 111 height 14
type input "*******"
click at [104, 293] on button "Submit" at bounding box center [102, 298] width 34 height 11
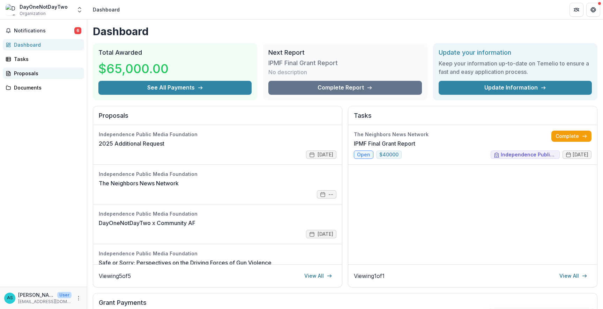
click at [49, 72] on div "Proposals" at bounding box center [46, 73] width 65 height 7
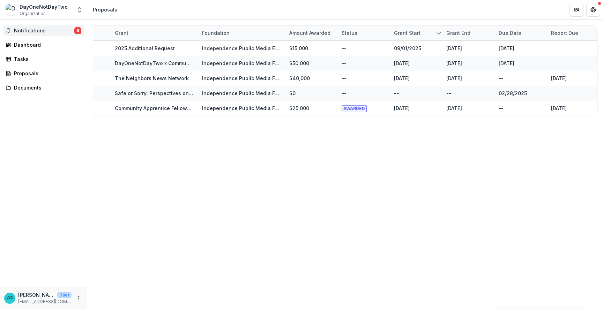
click at [48, 32] on span "Notifications" at bounding box center [44, 31] width 60 height 6
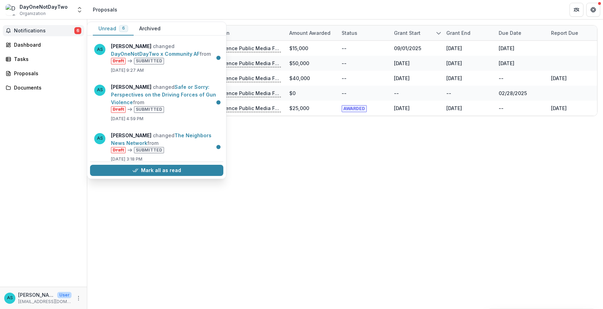
click at [160, 10] on header "Proposals" at bounding box center [345, 9] width 516 height 19
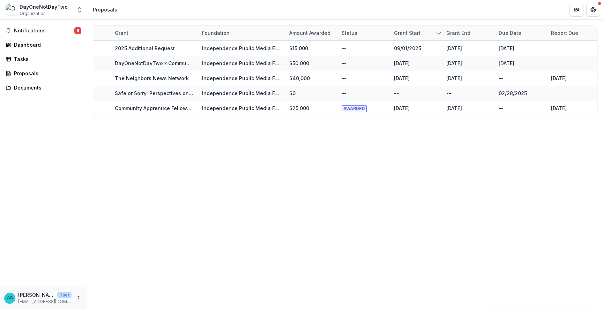
click at [44, 10] on span "Organization" at bounding box center [33, 13] width 26 height 6
click at [35, 13] on span "Organization" at bounding box center [33, 13] width 26 height 6
click at [80, 10] on icon "Open entity switcher" at bounding box center [79, 9] width 7 height 7
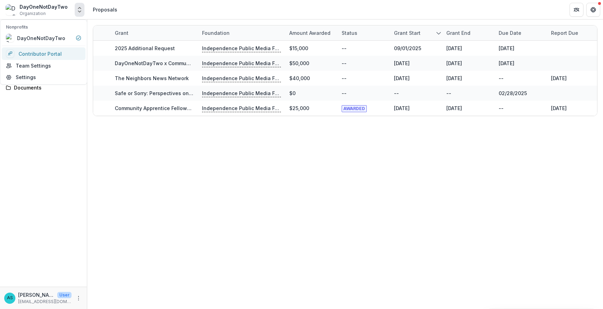
click at [55, 54] on link "Contributor Portal" at bounding box center [44, 53] width 84 height 13
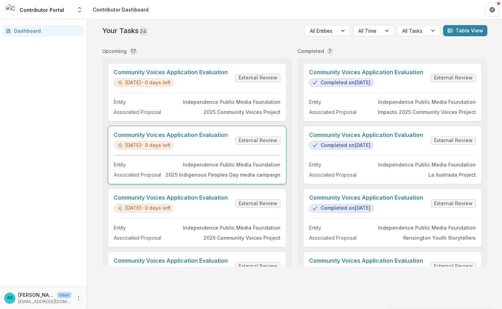
click at [221, 138] on link "Community Voices Application Evaluation" at bounding box center [171, 135] width 114 height 7
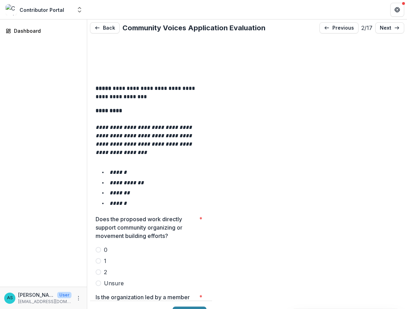
scroll to position [1156, 0]
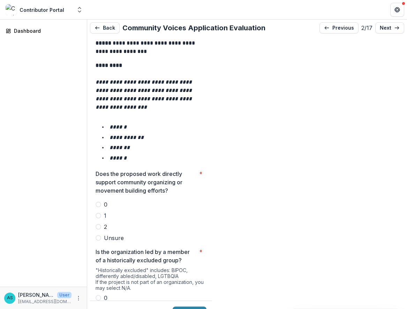
click at [97, 224] on span at bounding box center [99, 227] width 6 height 6
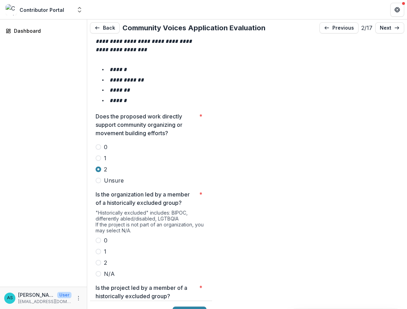
scroll to position [1251, 0]
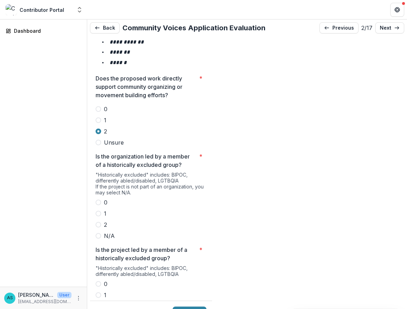
click at [99, 222] on span at bounding box center [99, 225] width 6 height 6
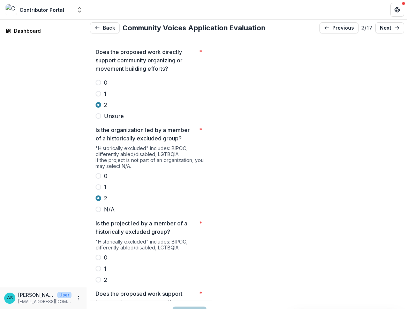
click at [98, 277] on span at bounding box center [99, 280] width 6 height 6
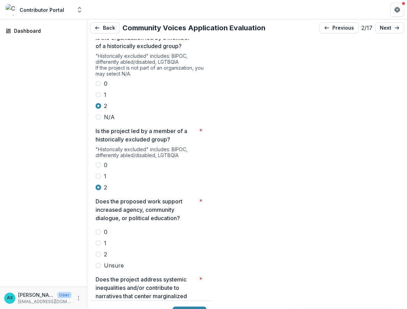
click at [99, 252] on span at bounding box center [99, 255] width 6 height 6
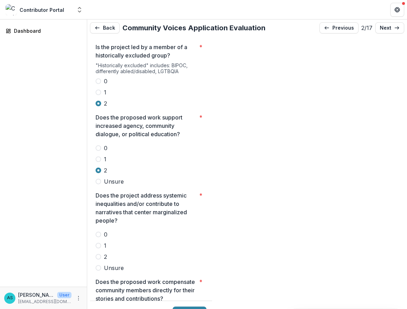
click at [100, 254] on span at bounding box center [99, 257] width 6 height 6
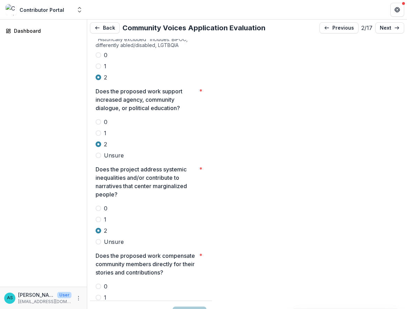
scroll to position [1571, 0]
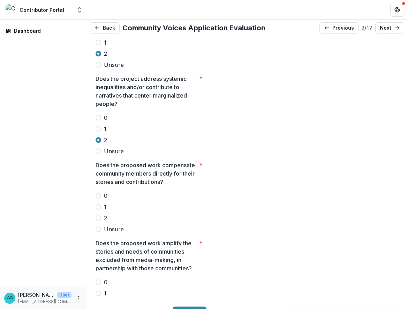
click at [100, 216] on span at bounding box center [99, 219] width 6 height 6
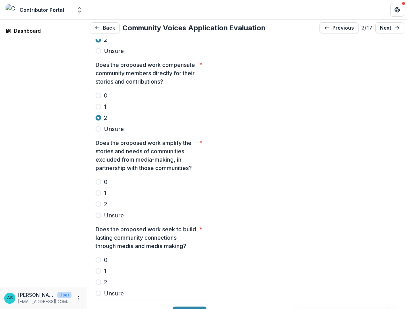
click at [101, 202] on span at bounding box center [99, 205] width 6 height 6
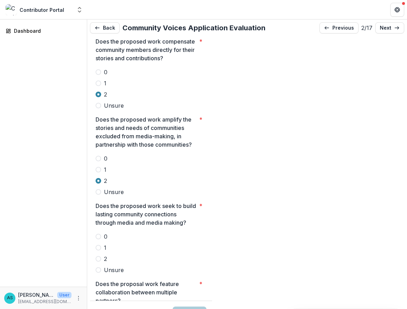
scroll to position [1746, 0]
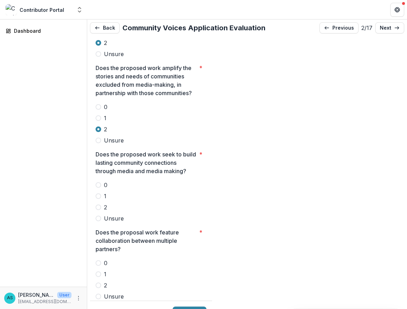
click at [99, 205] on span at bounding box center [99, 208] width 6 height 6
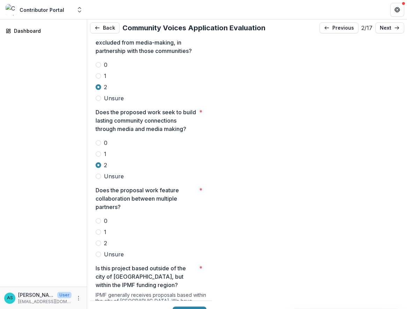
click at [100, 241] on span at bounding box center [99, 244] width 6 height 6
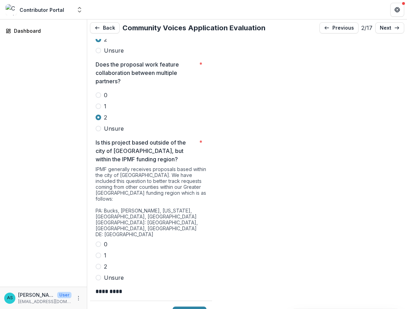
click at [99, 242] on span at bounding box center [99, 245] width 6 height 6
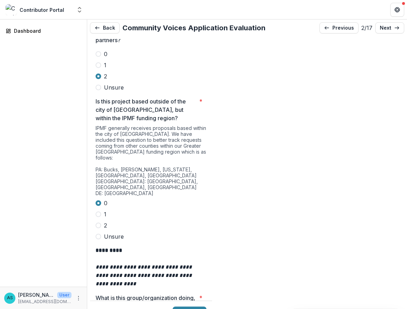
scroll to position [2018, 0]
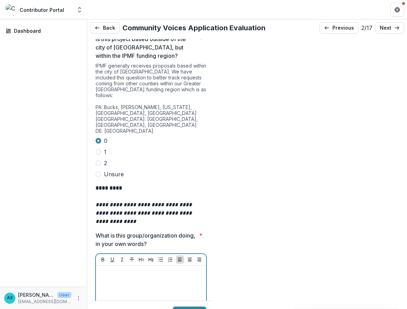
click at [126, 269] on p at bounding box center [151, 273] width 105 height 8
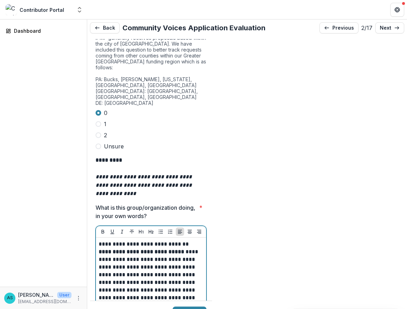
scroll to position [2069, 0]
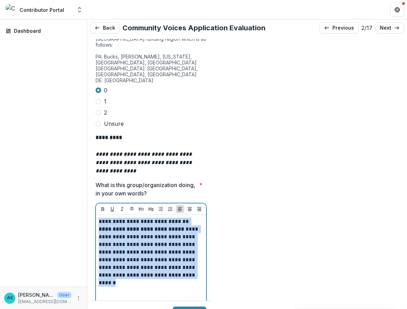
drag, startPoint x: 136, startPoint y: 253, endPoint x: 99, endPoint y: 190, distance: 72.9
click at [99, 218] on p "**********" at bounding box center [150, 252] width 103 height 69
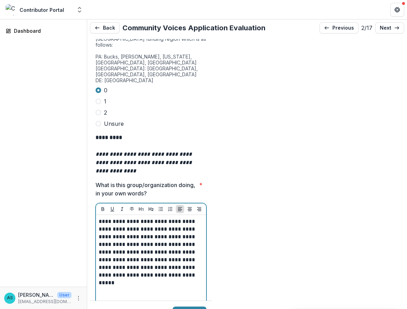
click at [167, 218] on p "**********" at bounding box center [150, 252] width 103 height 69
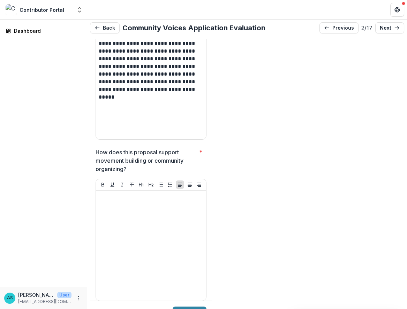
scroll to position [2346, 0]
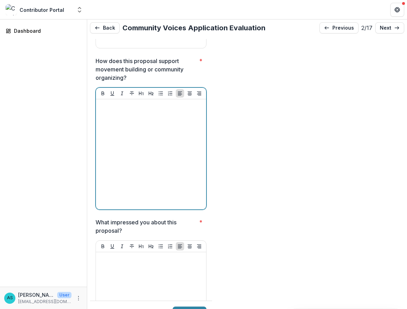
click at [142, 102] on div at bounding box center [151, 154] width 105 height 105
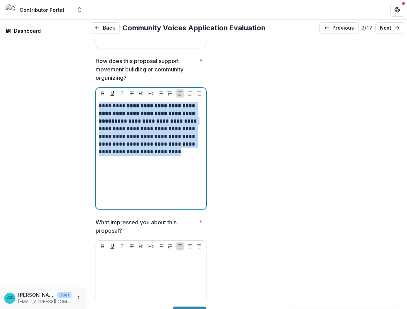
drag, startPoint x: 196, startPoint y: 118, endPoint x: 100, endPoint y: 74, distance: 105.8
click at [100, 102] on p "**********" at bounding box center [150, 129] width 103 height 54
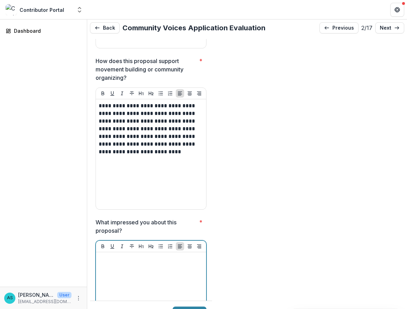
click at [112, 255] on div at bounding box center [151, 307] width 105 height 105
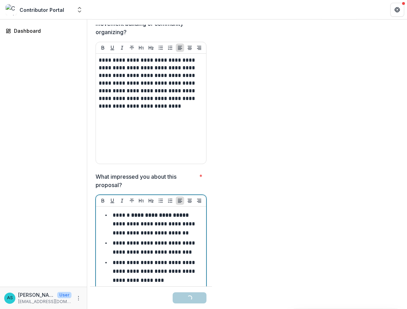
scroll to position [2466, 0]
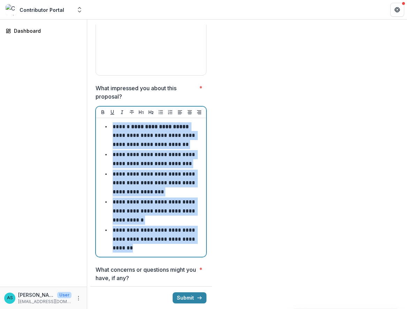
drag, startPoint x: 170, startPoint y: 220, endPoint x: 110, endPoint y: 95, distance: 137.9
click at [110, 122] on ul "**********" at bounding box center [155, 187] width 96 height 130
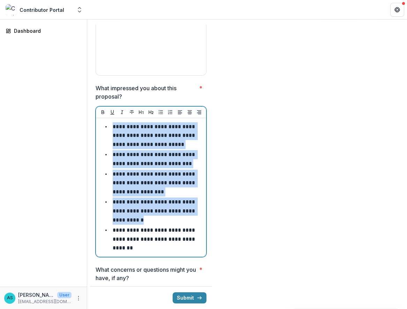
click at [195, 198] on li "**********" at bounding box center [155, 211] width 96 height 27
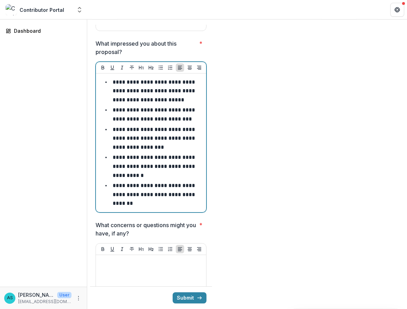
scroll to position [2523, 0]
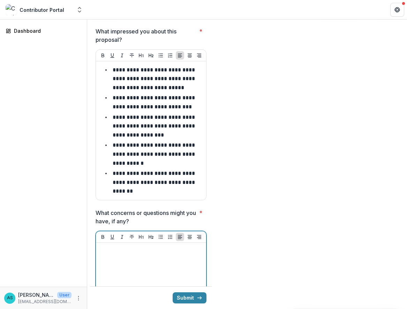
click at [116, 246] on p at bounding box center [151, 250] width 105 height 8
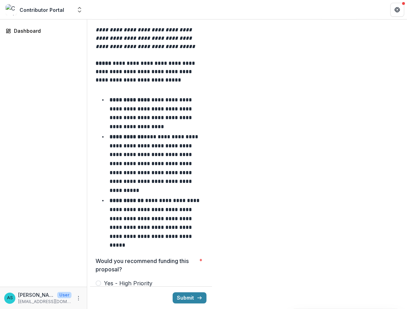
scroll to position [2927, 0]
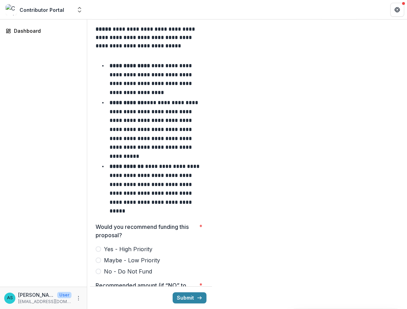
click at [100, 247] on span at bounding box center [99, 250] width 6 height 6
type input "*******"
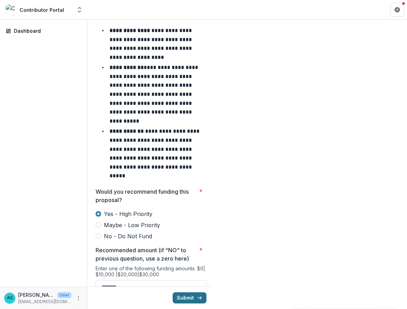
click at [191, 293] on button "Submit" at bounding box center [190, 298] width 34 height 11
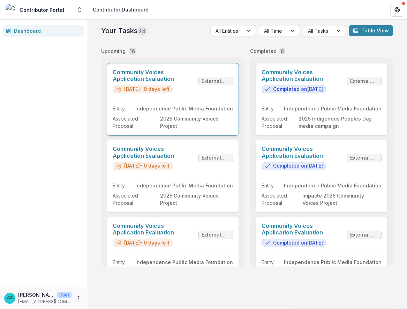
click at [193, 82] on link "Community Voices Application Evaluation" at bounding box center [154, 75] width 83 height 13
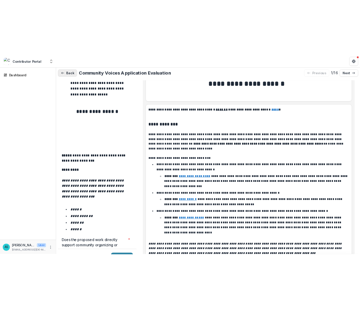
scroll to position [1025, 0]
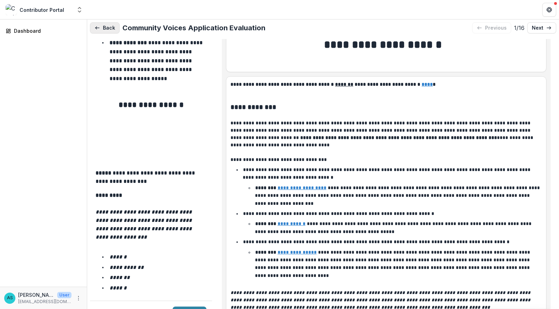
click at [101, 29] on button "Back" at bounding box center [105, 27] width 30 height 11
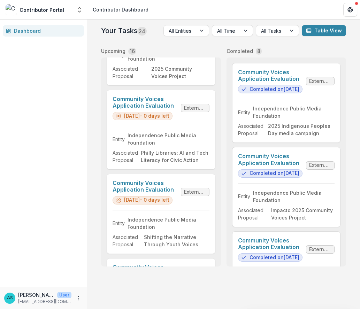
scroll to position [157, 0]
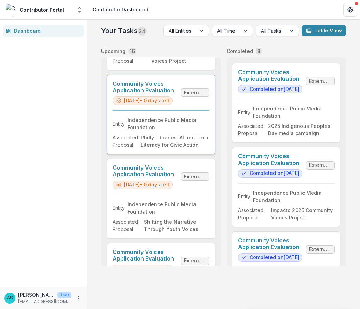
click at [178, 94] on link "Community Voices Application Evaluation" at bounding box center [146, 87] width 66 height 13
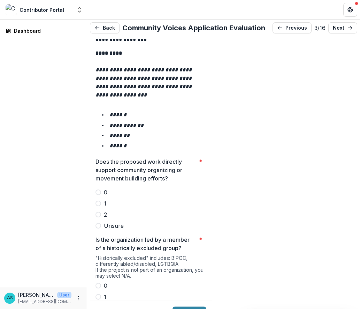
scroll to position [1171, 0]
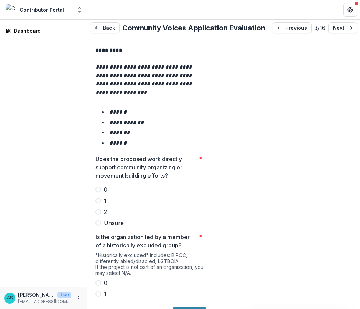
click at [97, 209] on span at bounding box center [99, 212] width 6 height 6
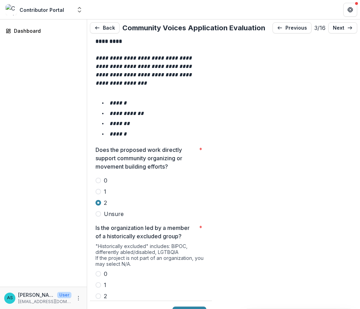
click at [99, 271] on span at bounding box center [99, 274] width 6 height 6
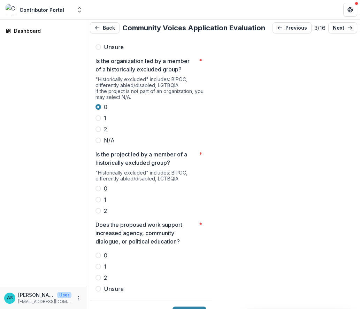
scroll to position [1348, 0]
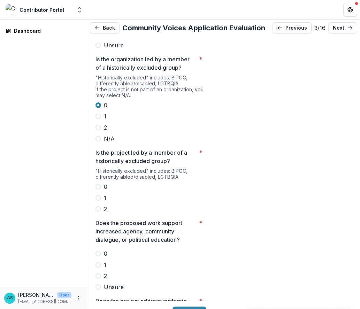
click at [99, 184] on span at bounding box center [99, 187] width 6 height 6
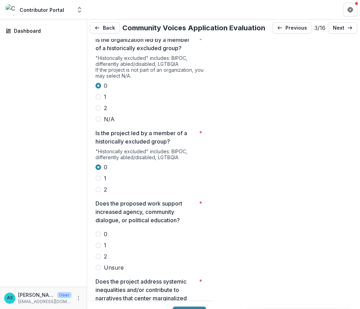
scroll to position [1369, 0]
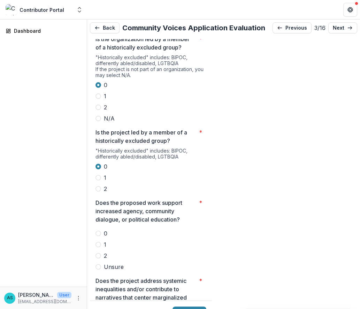
click at [98, 253] on span at bounding box center [99, 256] width 6 height 6
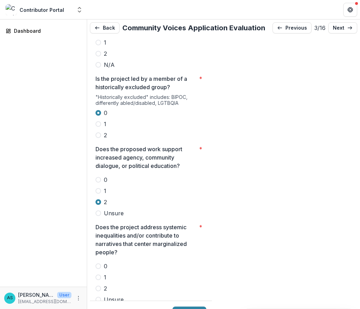
scroll to position [1448, 0]
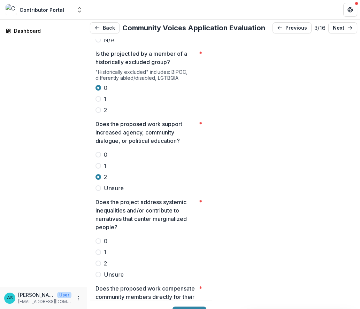
click at [100, 261] on span at bounding box center [99, 264] width 6 height 6
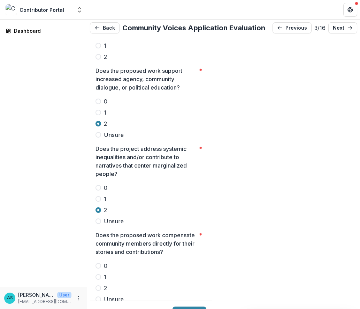
scroll to position [1521, 0]
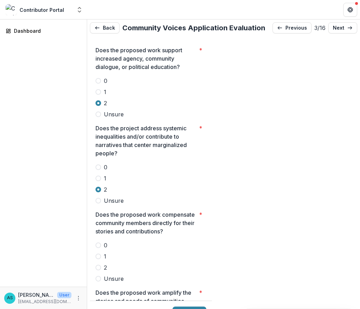
click at [99, 265] on span at bounding box center [99, 268] width 6 height 6
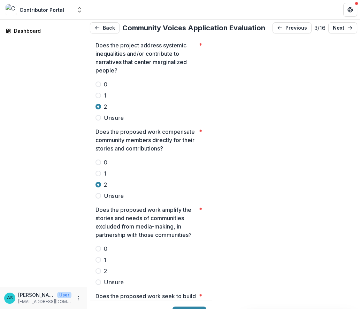
scroll to position [1607, 0]
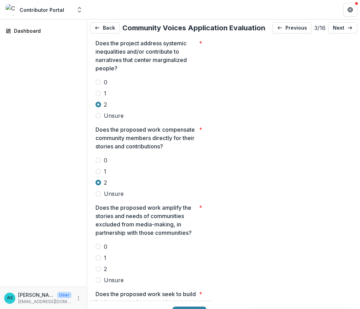
click at [98, 266] on span at bounding box center [99, 269] width 6 height 6
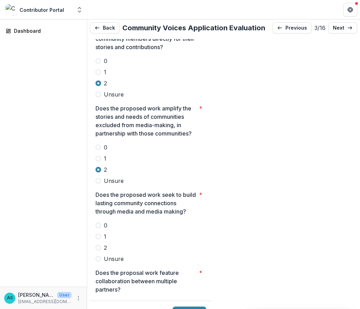
scroll to position [1709, 0]
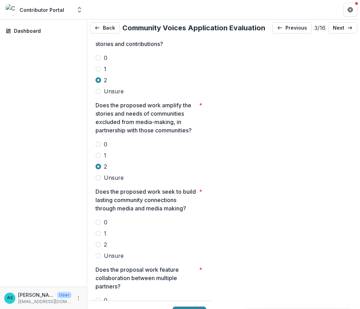
click at [99, 242] on span at bounding box center [99, 245] width 6 height 6
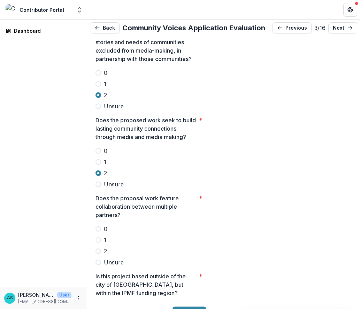
scroll to position [1786, 0]
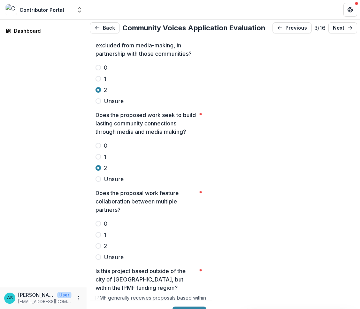
click at [99, 243] on span at bounding box center [99, 246] width 6 height 6
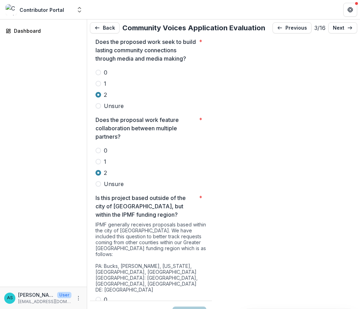
scroll to position [1872, 0]
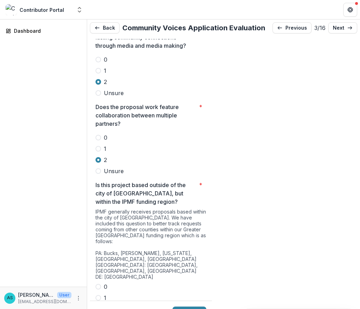
click at [98, 284] on span at bounding box center [99, 287] width 6 height 6
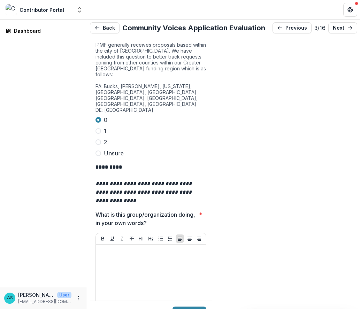
scroll to position [2054, 0]
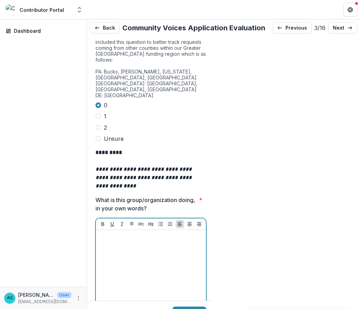
click at [139, 233] on div at bounding box center [151, 285] width 105 height 105
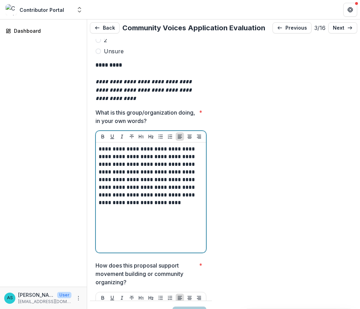
scroll to position [2176, 0]
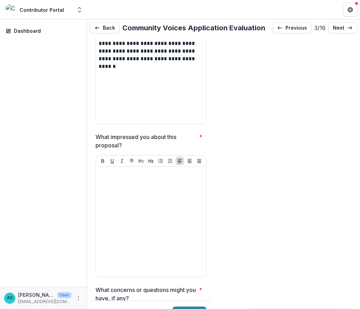
scroll to position [2399, 0]
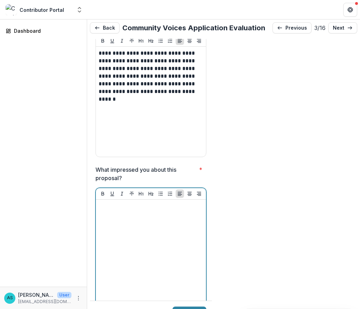
click at [140, 203] on div at bounding box center [151, 255] width 105 height 105
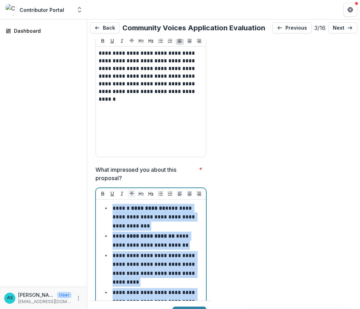
drag, startPoint x: 173, startPoint y: 288, endPoint x: 129, endPoint y: 157, distance: 138.0
click at [129, 188] on div "**********" at bounding box center [151, 258] width 110 height 140
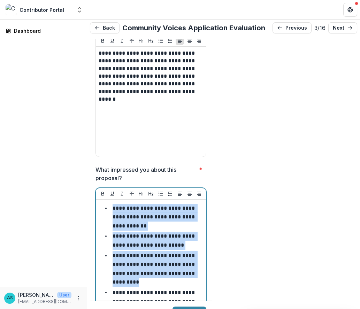
click at [173, 204] on li "**********" at bounding box center [155, 217] width 96 height 27
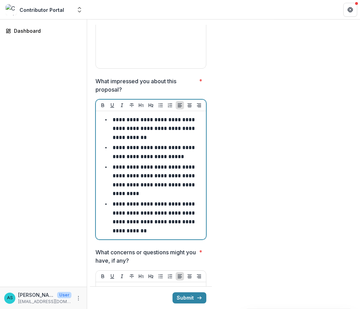
scroll to position [2507, 0]
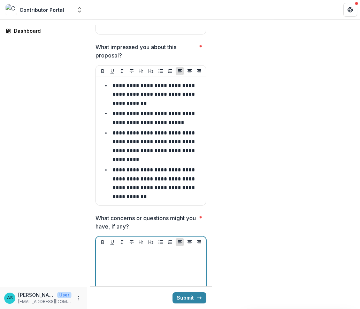
click at [137, 251] on div at bounding box center [151, 303] width 105 height 105
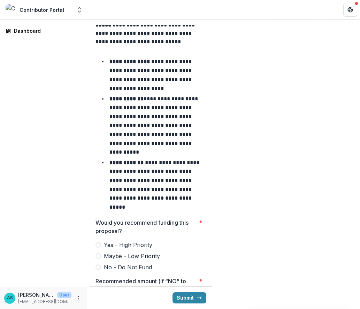
scroll to position [2938, 0]
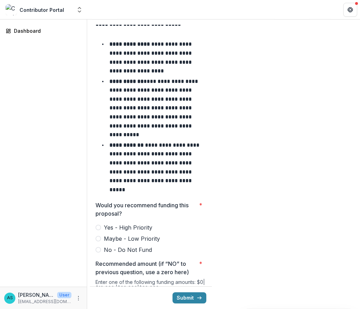
click at [98, 236] on span at bounding box center [99, 239] width 6 height 6
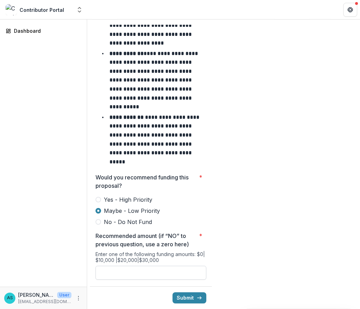
click at [175, 266] on input "Recommended amount (if “NO” to previous question, use a zero here) *" at bounding box center [151, 273] width 111 height 14
type input "*******"
click at [188, 293] on button "Submit" at bounding box center [190, 298] width 34 height 11
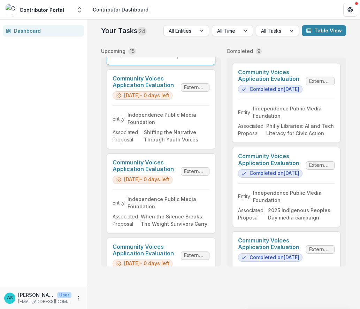
scroll to position [171, 0]
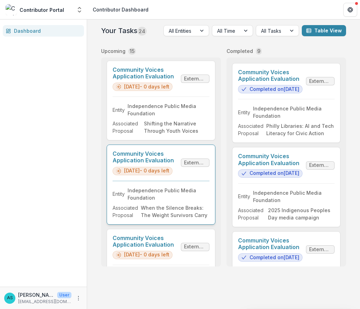
click at [159, 164] on link "Community Voices Application Evaluation" at bounding box center [146, 157] width 66 height 13
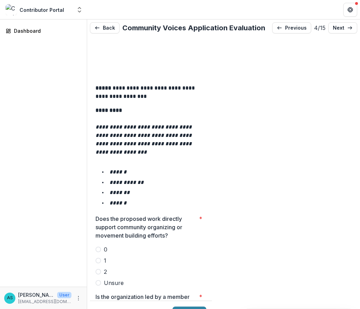
scroll to position [1144, 0]
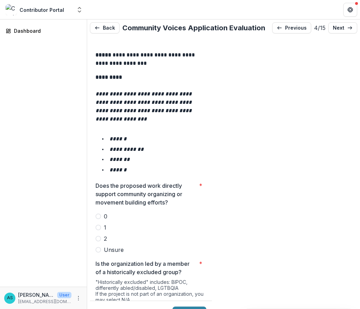
click at [98, 236] on span at bounding box center [99, 239] width 6 height 6
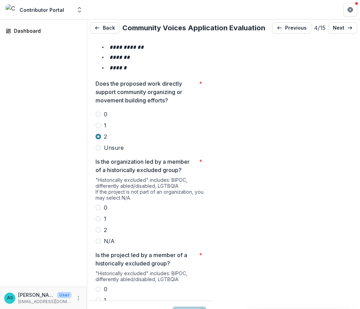
click at [99, 227] on span at bounding box center [99, 230] width 6 height 6
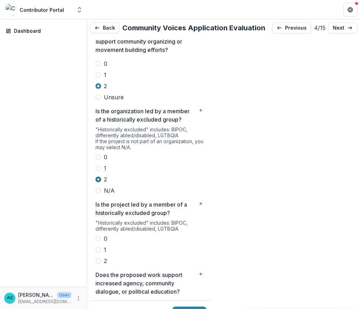
scroll to position [1306, 0]
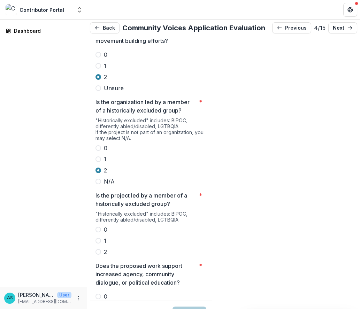
click at [97, 249] on span at bounding box center [99, 252] width 6 height 6
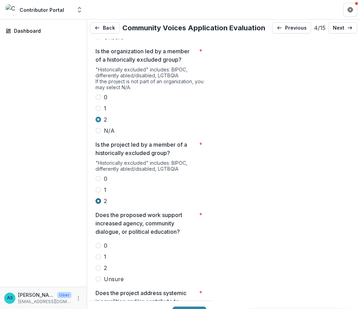
scroll to position [1385, 0]
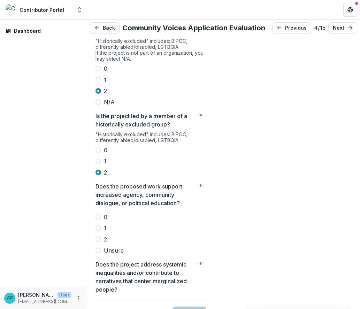
click at [98, 237] on span at bounding box center [99, 240] width 6 height 6
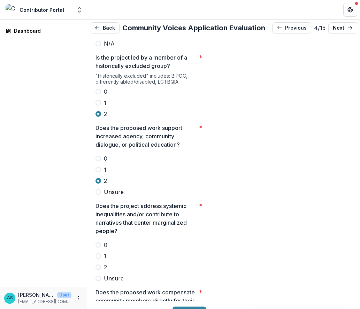
click at [98, 265] on span at bounding box center [99, 268] width 6 height 6
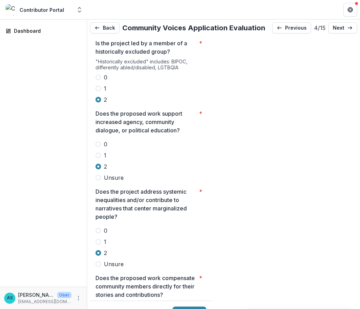
scroll to position [1527, 0]
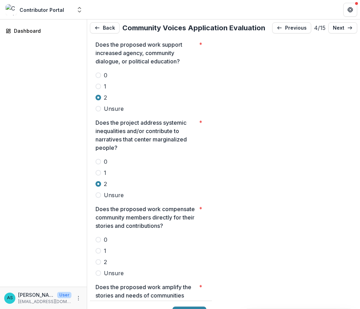
click at [99, 237] on span at bounding box center [99, 240] width 6 height 6
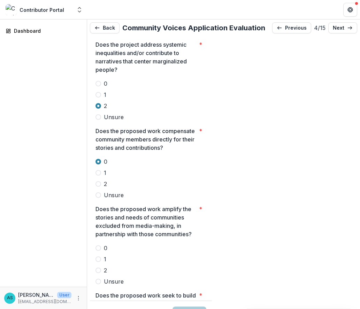
scroll to position [1645, 0]
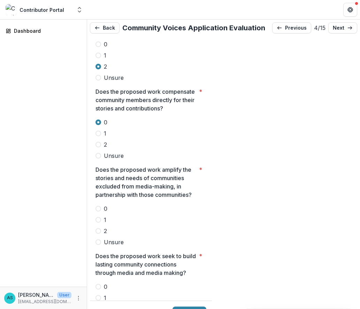
click at [98, 228] on span at bounding box center [99, 231] width 6 height 6
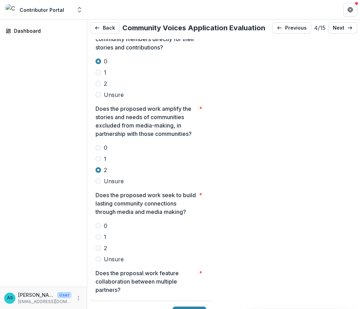
scroll to position [1717, 0]
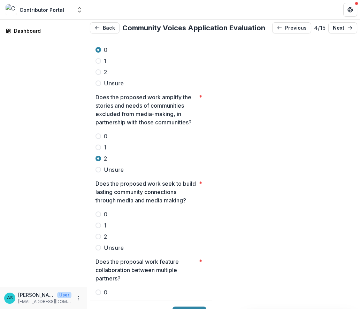
click at [99, 234] on span at bounding box center [99, 237] width 6 height 6
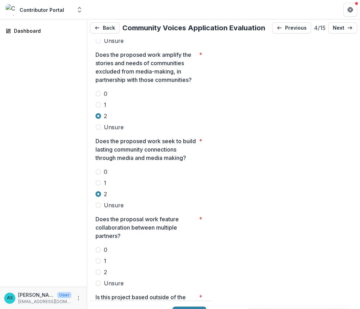
scroll to position [1799, 0]
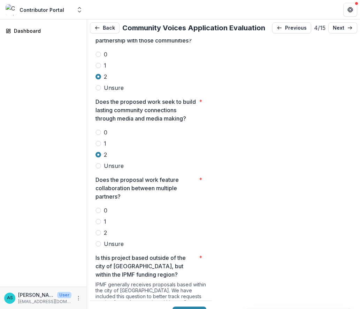
click at [99, 219] on span at bounding box center [99, 222] width 6 height 6
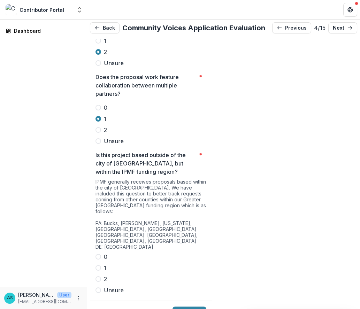
click at [97, 254] on span at bounding box center [99, 257] width 6 height 6
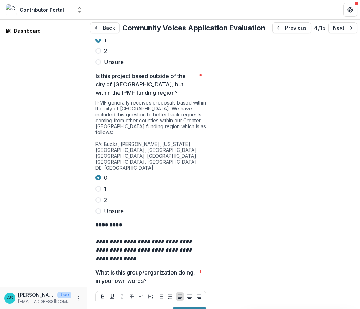
scroll to position [2063, 0]
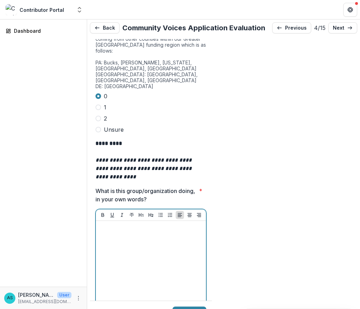
click at [152, 224] on div at bounding box center [151, 276] width 105 height 105
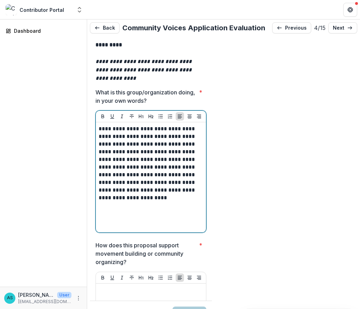
scroll to position [2187, 0]
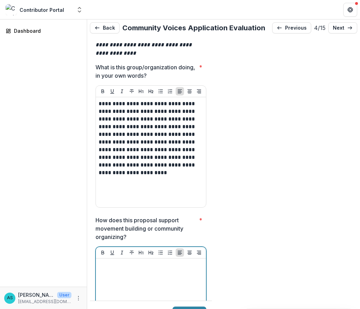
click at [161, 262] on div at bounding box center [151, 314] width 105 height 105
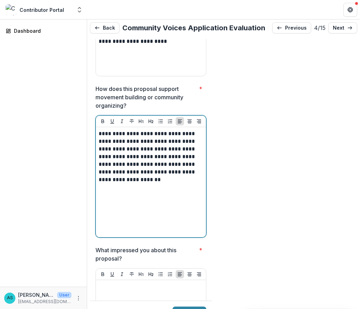
scroll to position [2378, 0]
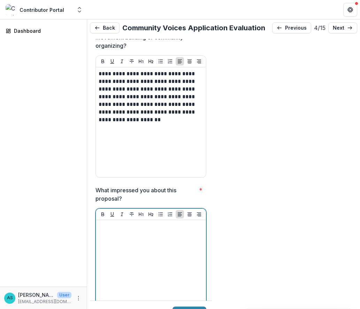
click at [159, 223] on div at bounding box center [151, 275] width 105 height 105
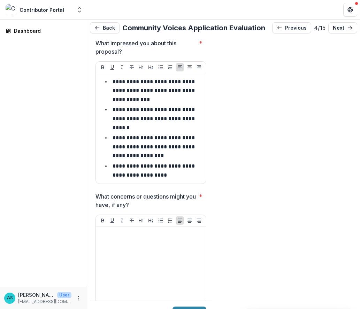
scroll to position [2531, 0]
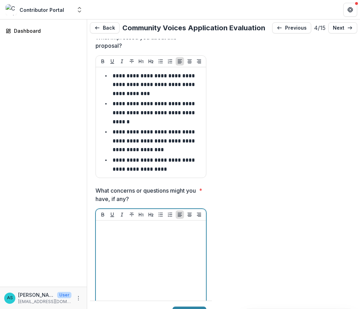
click at [132, 224] on div at bounding box center [151, 276] width 105 height 105
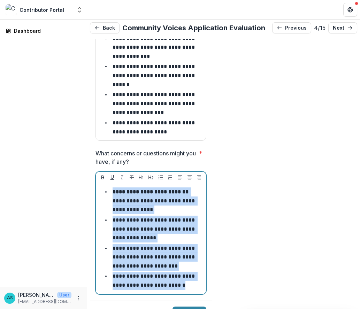
scroll to position [2583, 0]
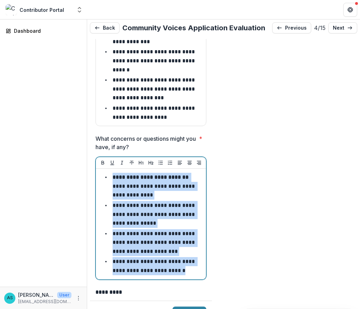
drag, startPoint x: 112, startPoint y: 196, endPoint x: 172, endPoint y: 256, distance: 85.3
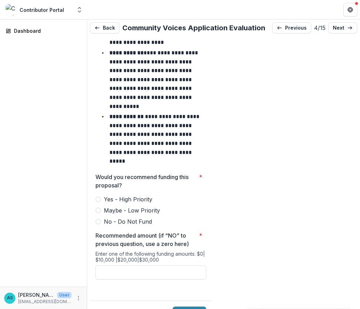
scroll to position [2952, 0]
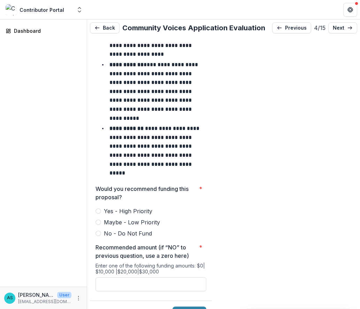
click at [99, 218] on label "Maybe - Low Priority" at bounding box center [151, 222] width 111 height 8
click at [174, 278] on input "Recommended amount (if “NO” to previous question, use a zero here) *" at bounding box center [151, 285] width 111 height 14
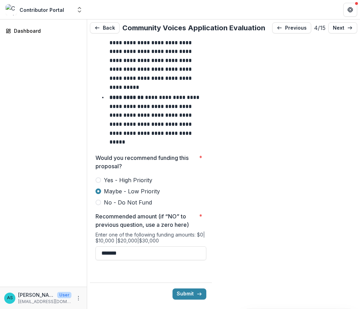
scroll to position [3009, 0]
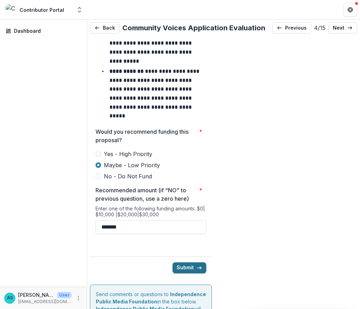
type input "*******"
click at [186, 263] on button "Submit" at bounding box center [190, 268] width 34 height 11
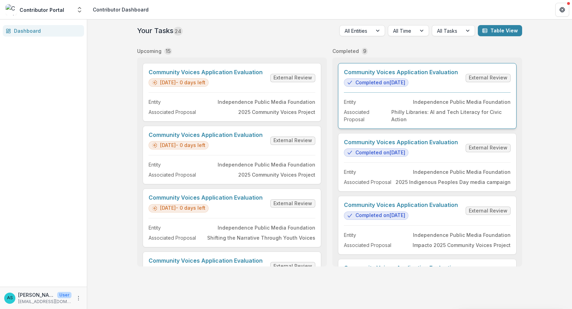
click at [360, 76] on link "Community Voices Application Evaluation" at bounding box center [401, 72] width 114 height 7
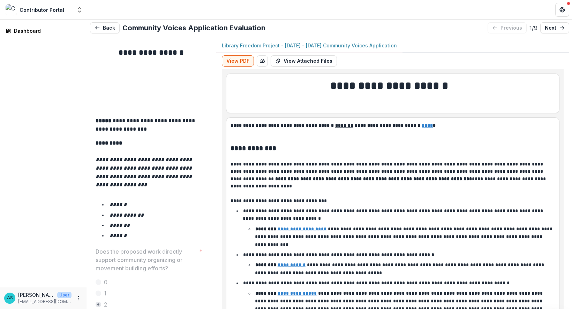
scroll to position [1077, 0]
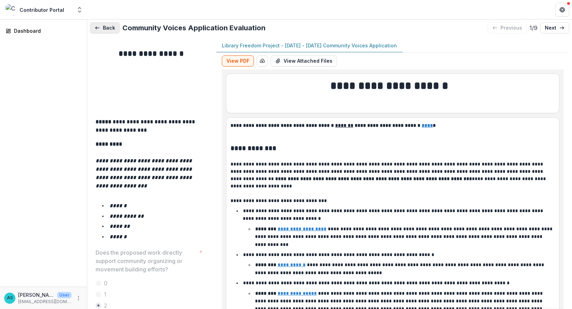
click at [105, 27] on button "Back" at bounding box center [105, 27] width 30 height 11
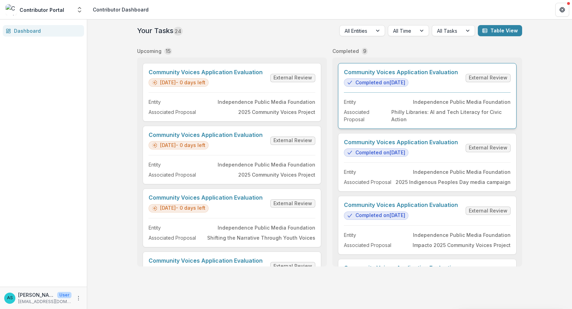
click at [360, 76] on link "Community Voices Application Evaluation" at bounding box center [401, 72] width 114 height 7
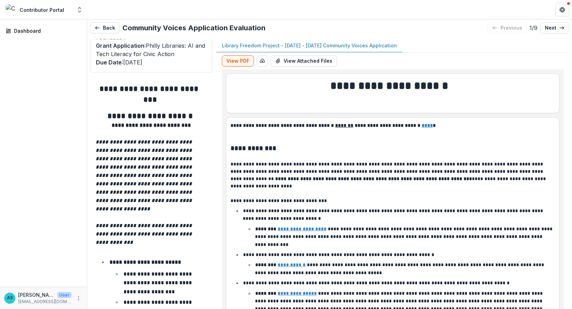
scroll to position [25, 0]
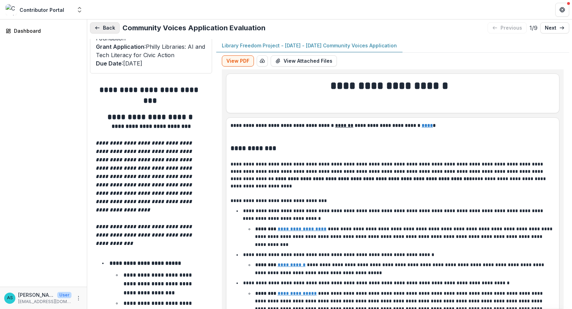
click at [109, 27] on button "Back" at bounding box center [105, 27] width 30 height 11
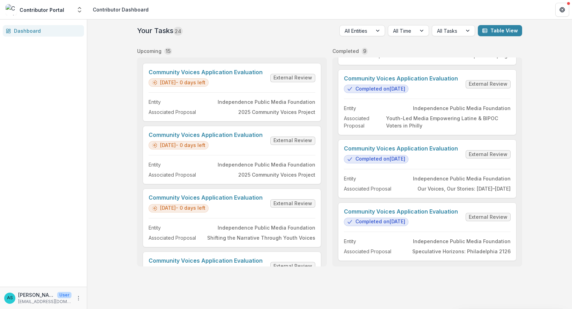
scroll to position [384, 0]
click at [360, 215] on link "Community Voices Application Evaluation" at bounding box center [401, 212] width 114 height 7
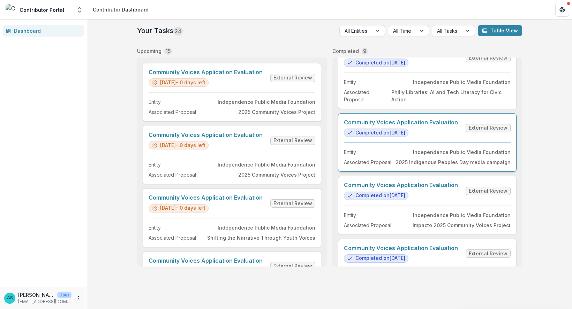
scroll to position [21, 0]
